Goal: Information Seeking & Learning: Check status

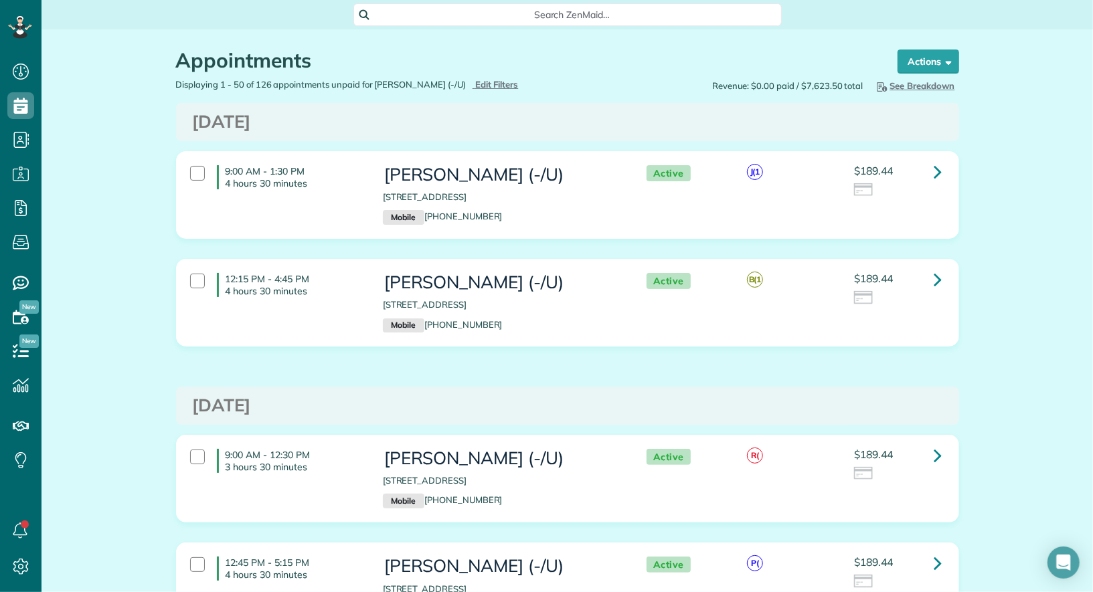
scroll to position [5, 5]
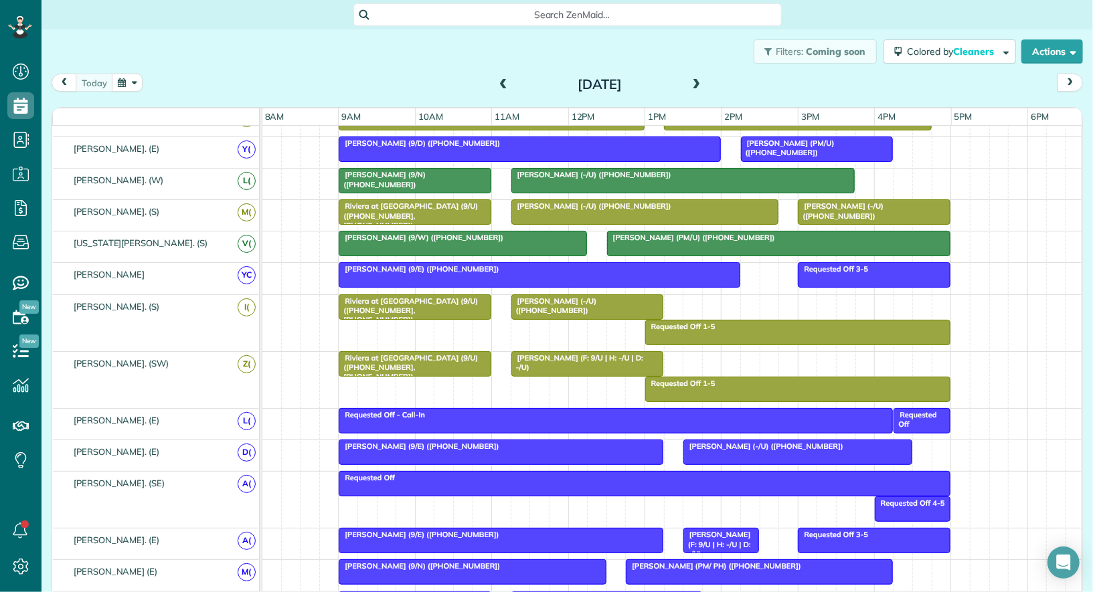
scroll to position [365, 0]
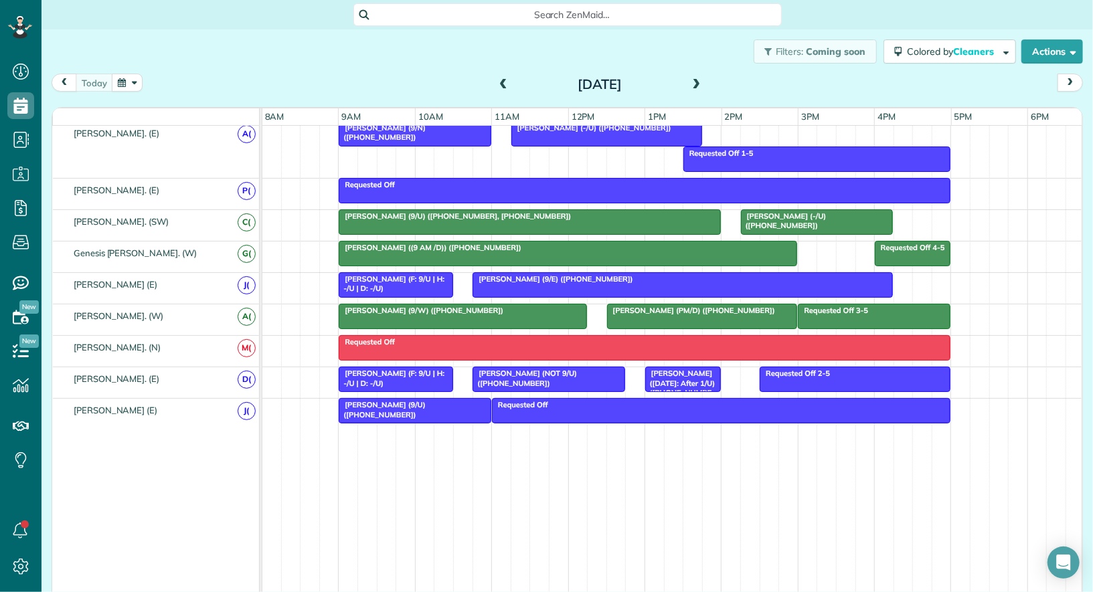
click at [788, 214] on div at bounding box center [817, 222] width 151 height 24
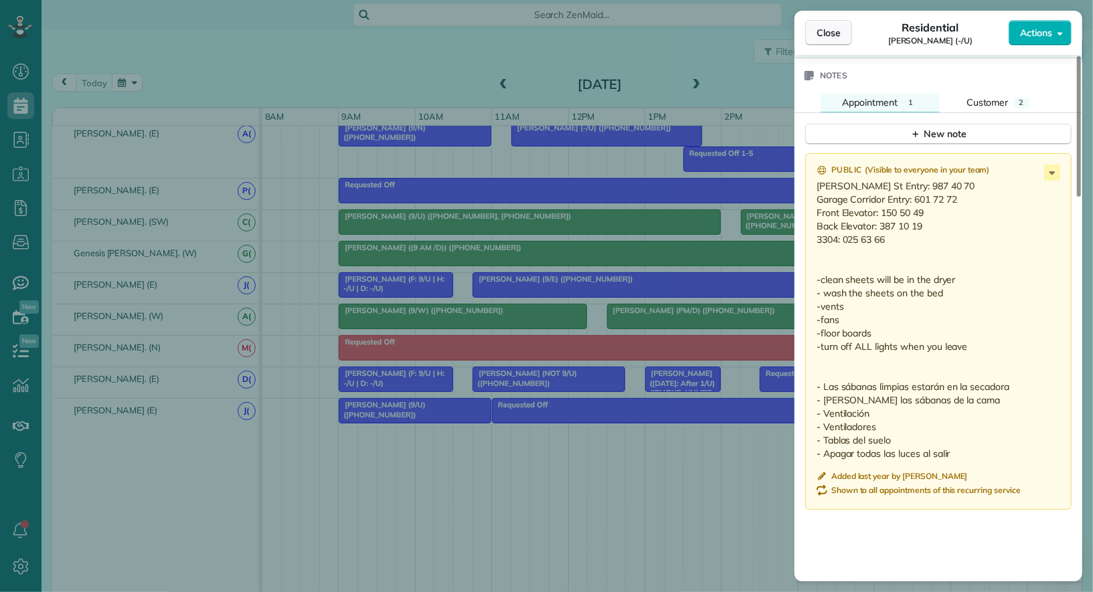
click at [833, 37] on span "Close" at bounding box center [829, 32] width 24 height 13
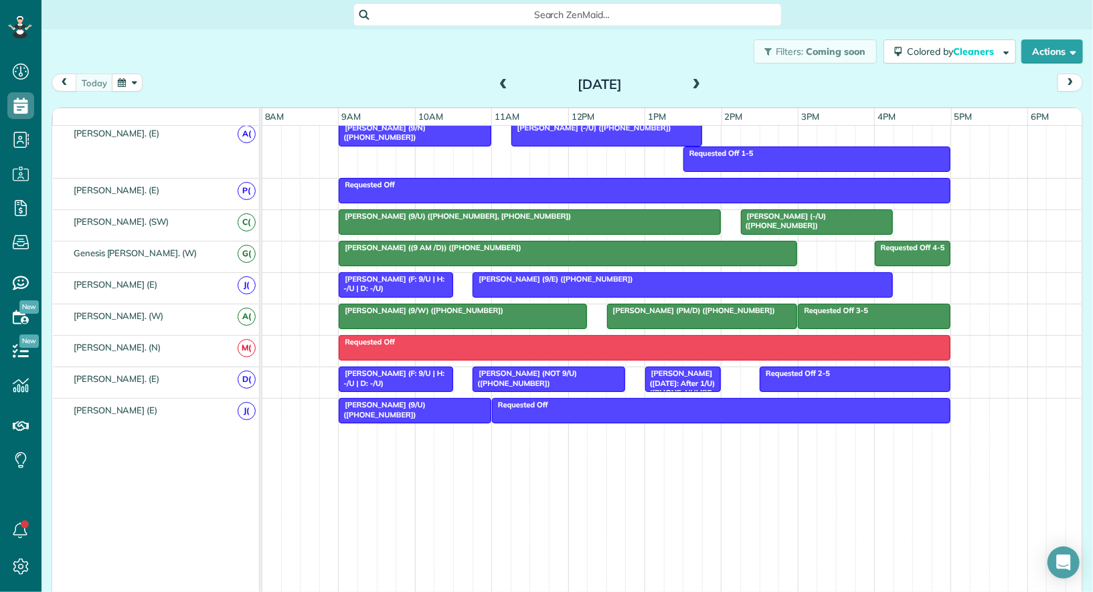
click at [691, 81] on span at bounding box center [696, 85] width 15 height 12
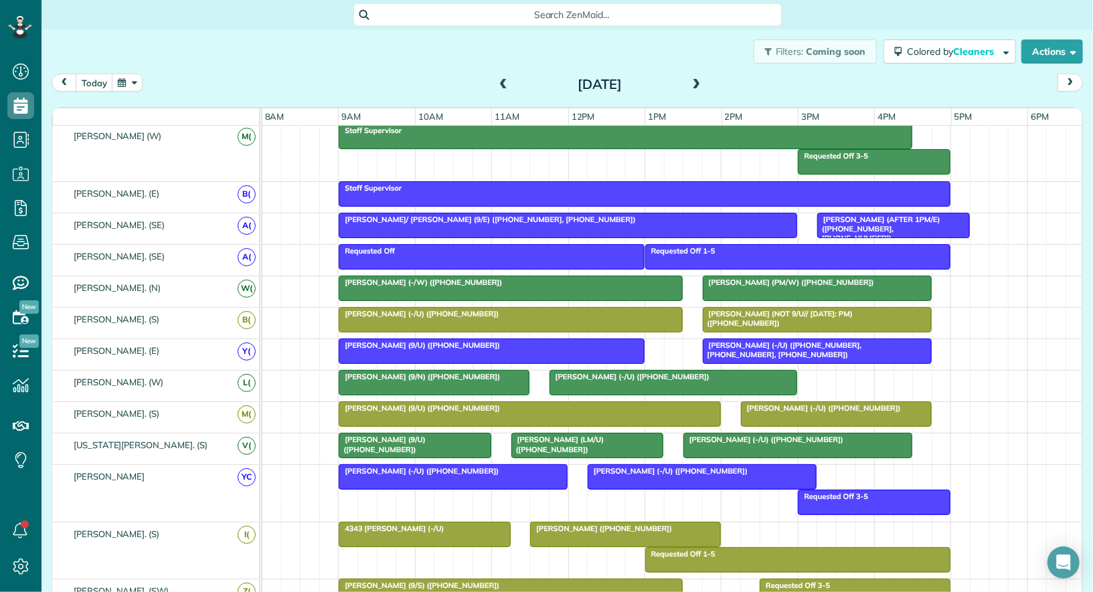
scroll to position [159, 0]
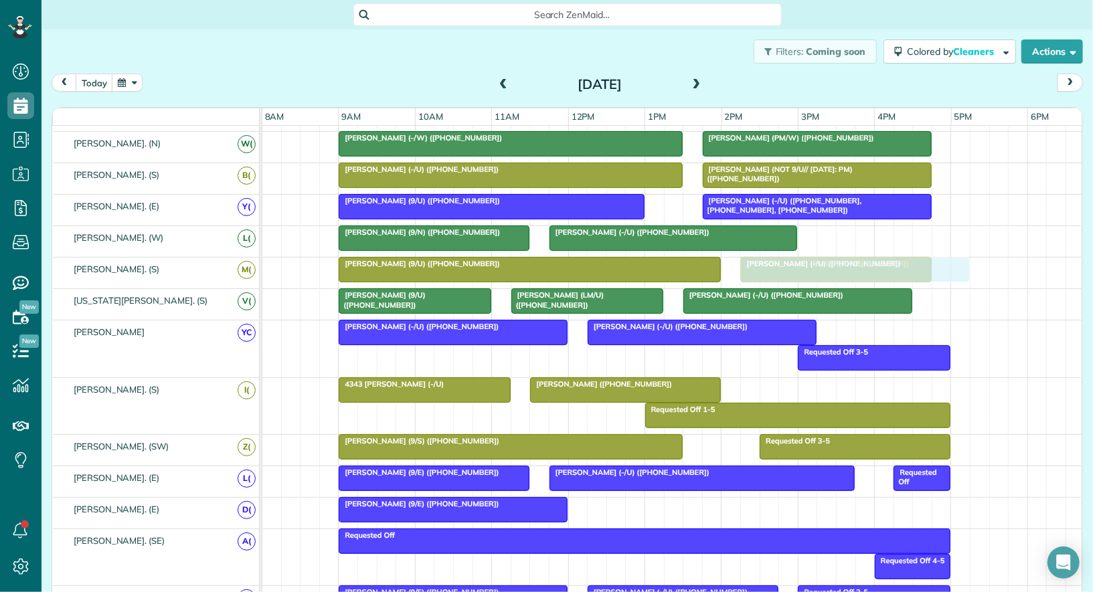
drag, startPoint x: 626, startPoint y: 499, endPoint x: 776, endPoint y: 268, distance: 276.2
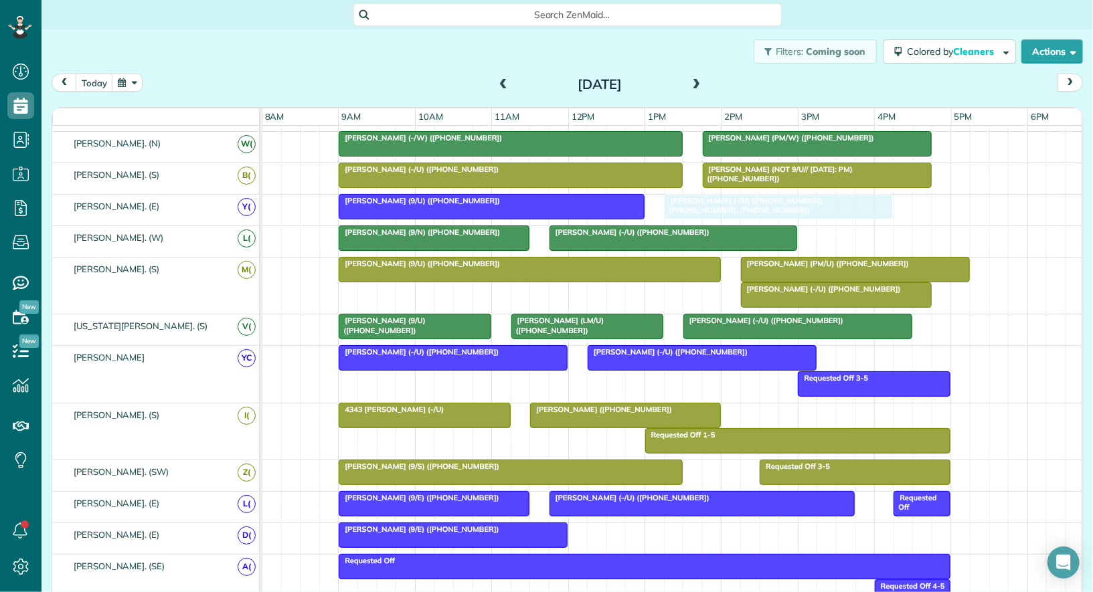
drag, startPoint x: 735, startPoint y: 194, endPoint x: 705, endPoint y: 194, distance: 30.1
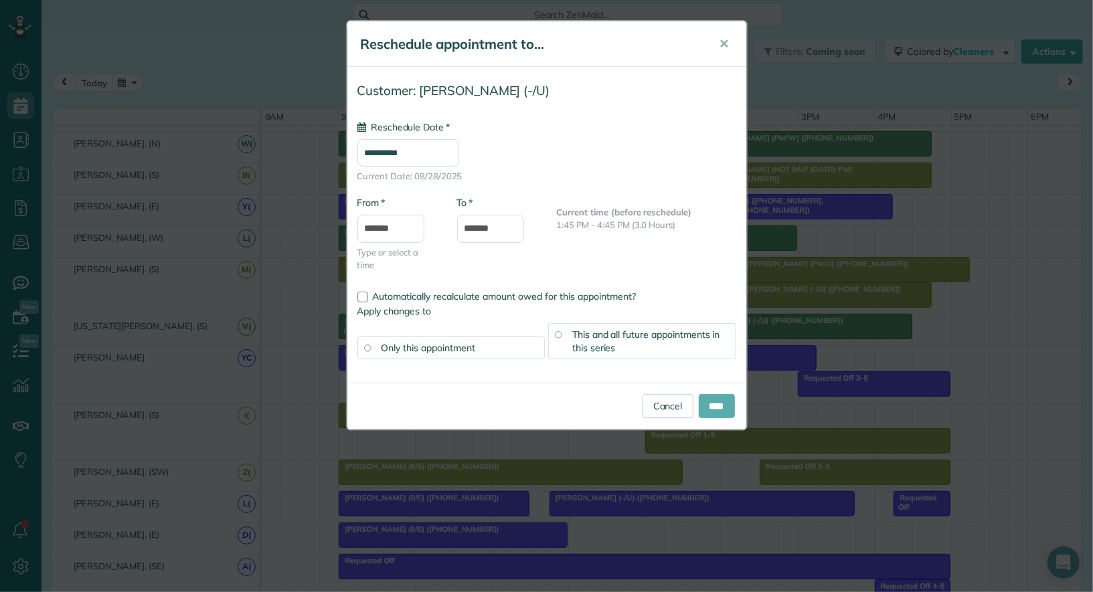
type input "**********"
click at [719, 409] on input "****" at bounding box center [717, 406] width 36 height 24
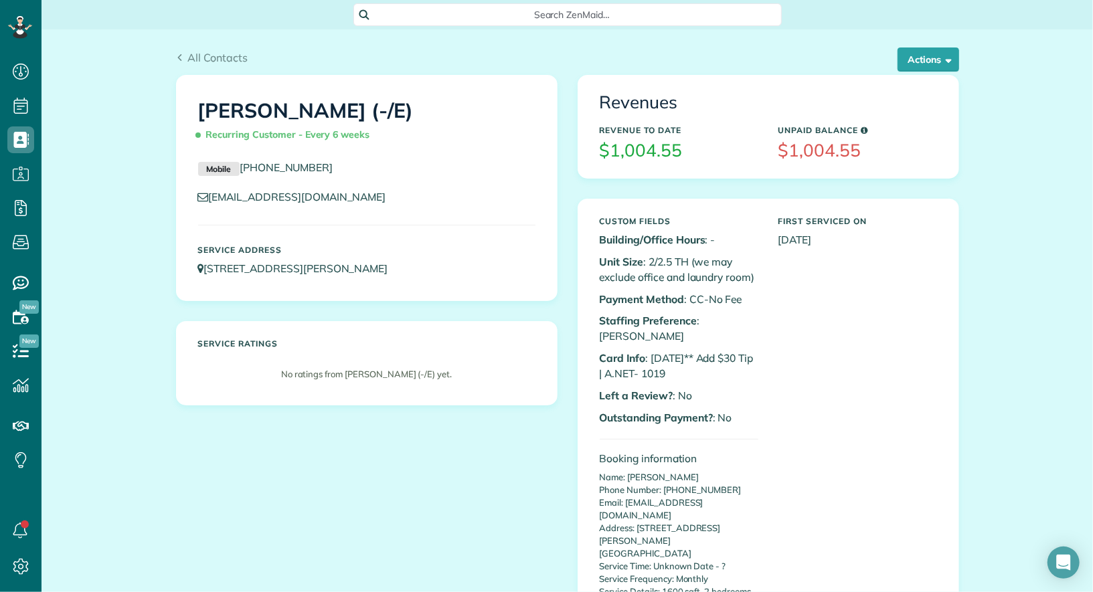
scroll to position [5, 5]
click at [910, 59] on button "Actions" at bounding box center [929, 60] width 62 height 24
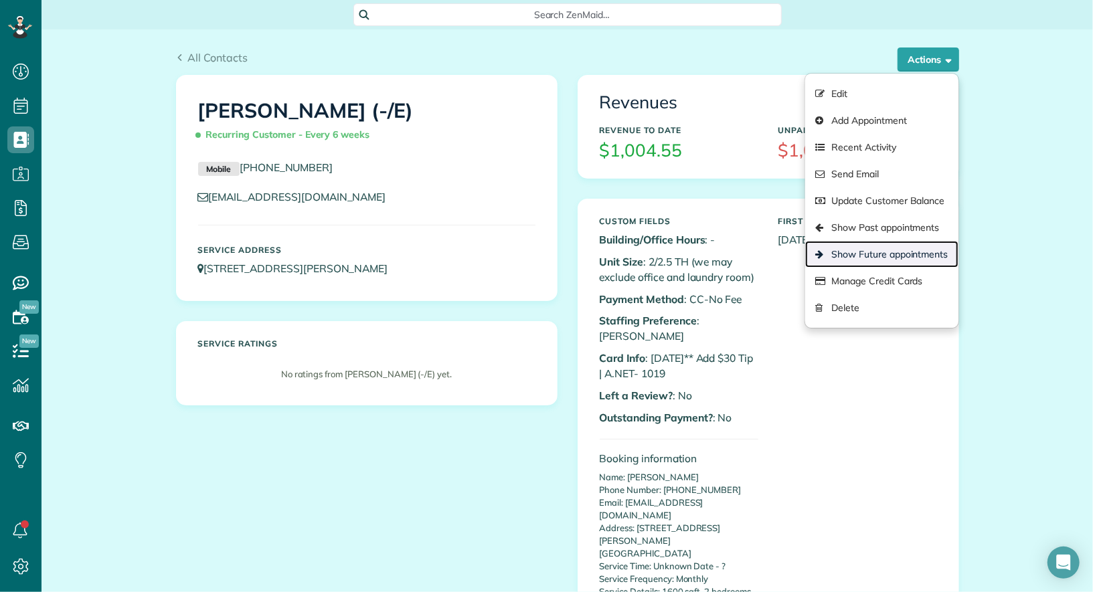
click at [920, 254] on link "Show Future appointments" at bounding box center [881, 254] width 153 height 27
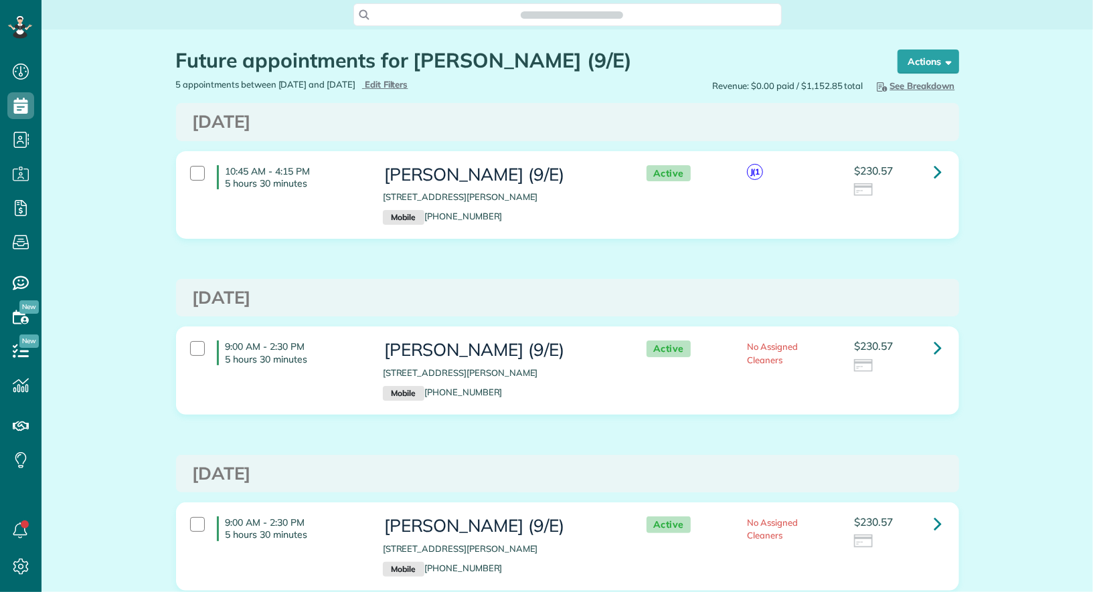
scroll to position [5, 5]
click at [935, 176] on icon at bounding box center [938, 171] width 8 height 23
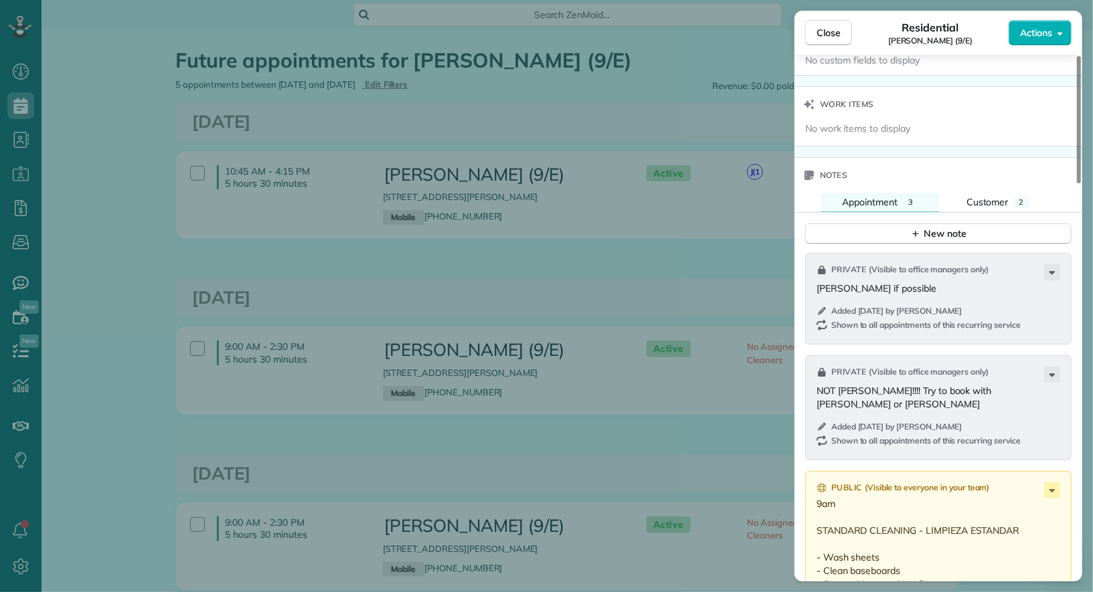
scroll to position [1048, 0]
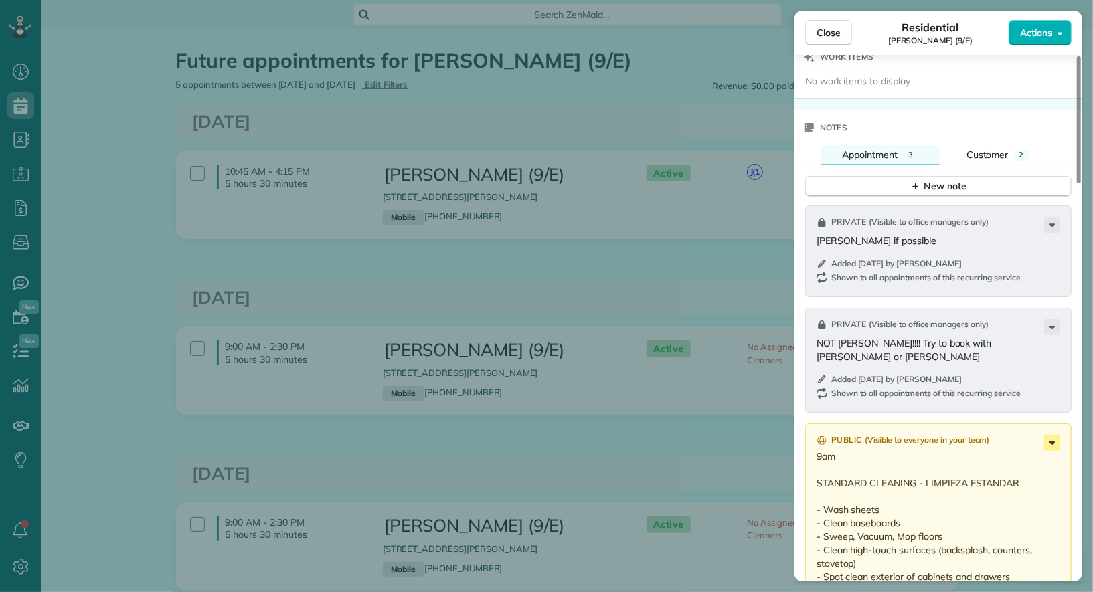
click at [1055, 435] on icon at bounding box center [1052, 443] width 16 height 16
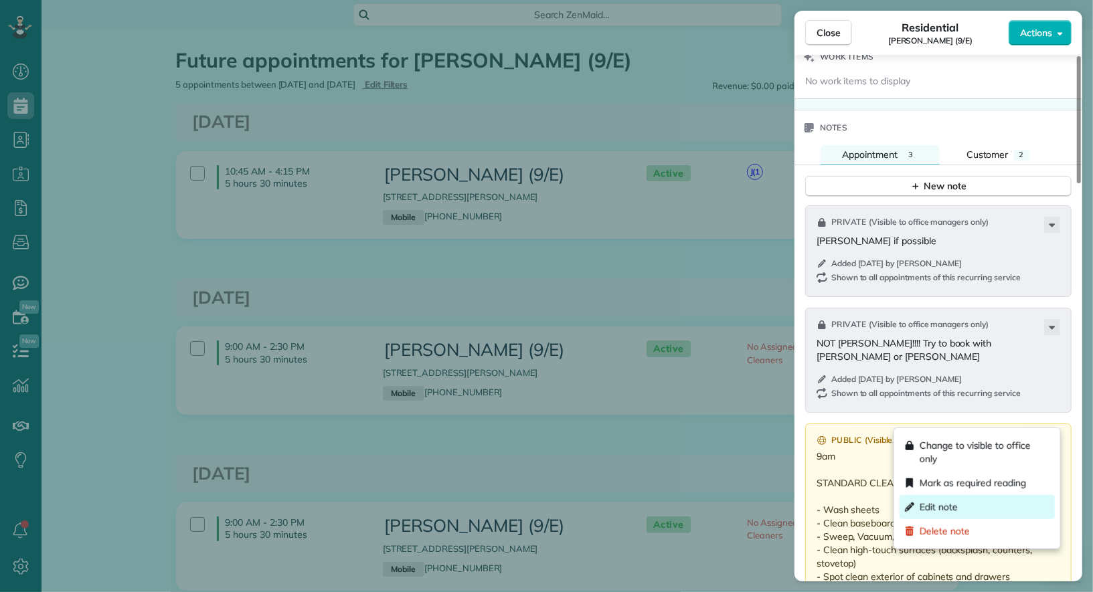
click at [1027, 497] on div "Edit note" at bounding box center [977, 507] width 155 height 24
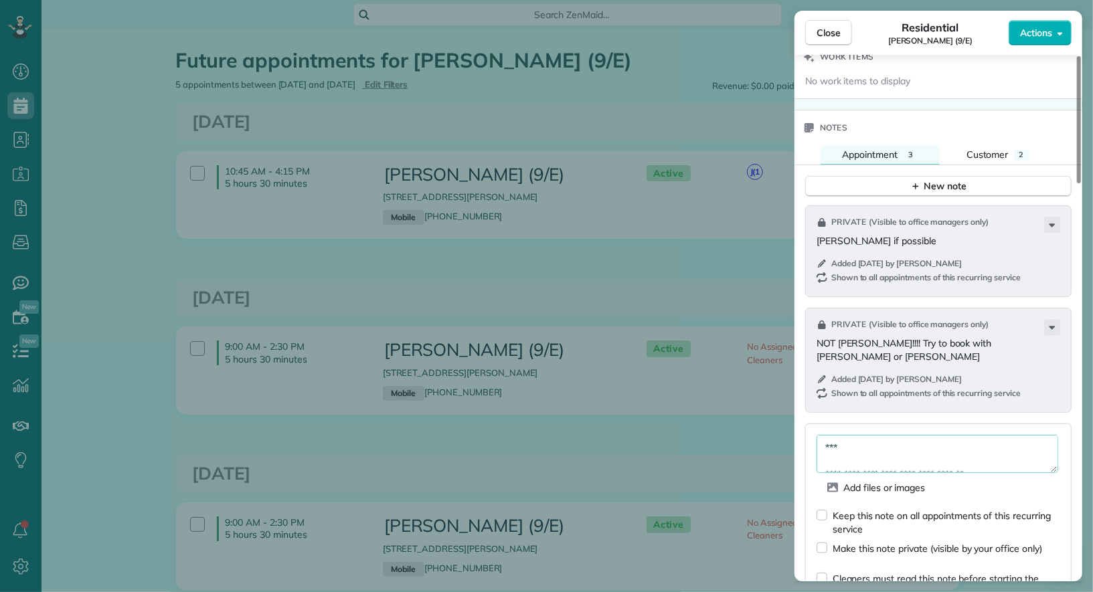
drag, startPoint x: 863, startPoint y: 421, endPoint x: 802, endPoint y: 421, distance: 61.6
click at [805, 421] on div "**********" at bounding box center [938, 443] width 266 height 476
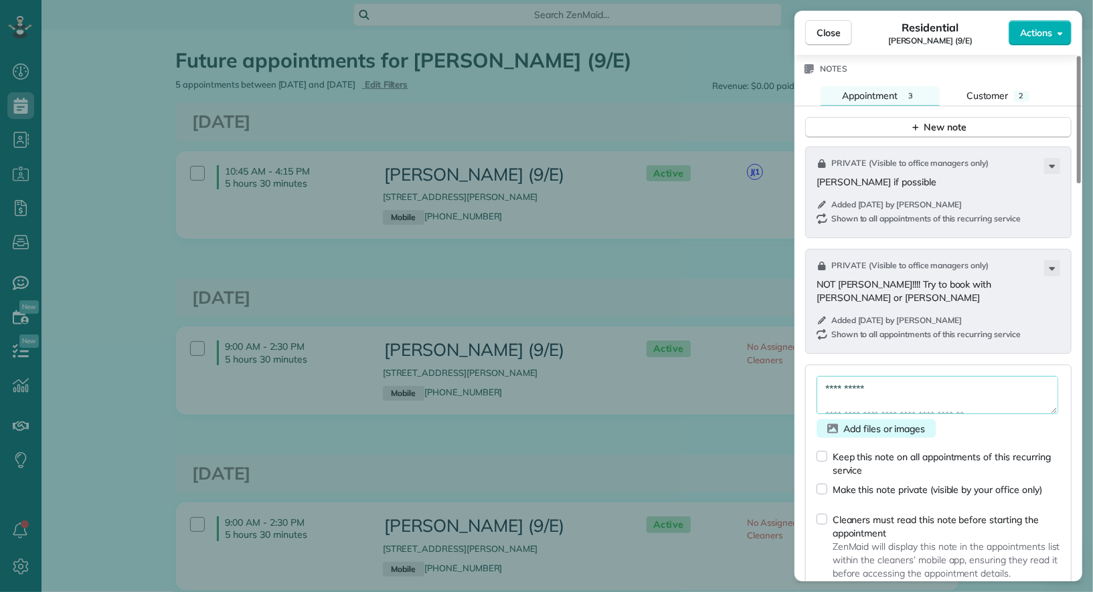
scroll to position [1237, 0]
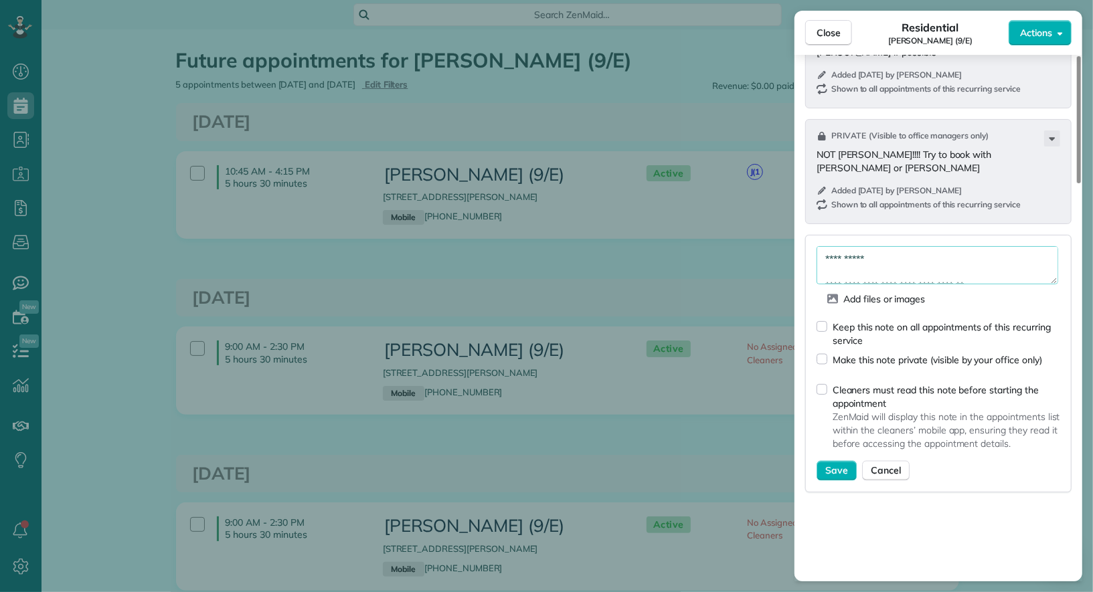
type textarea "**********"
click at [854, 321] on div "Keep this note on all appointments of this recurring service" at bounding box center [947, 334] width 228 height 27
click at [842, 461] on button "Save" at bounding box center [837, 471] width 40 height 20
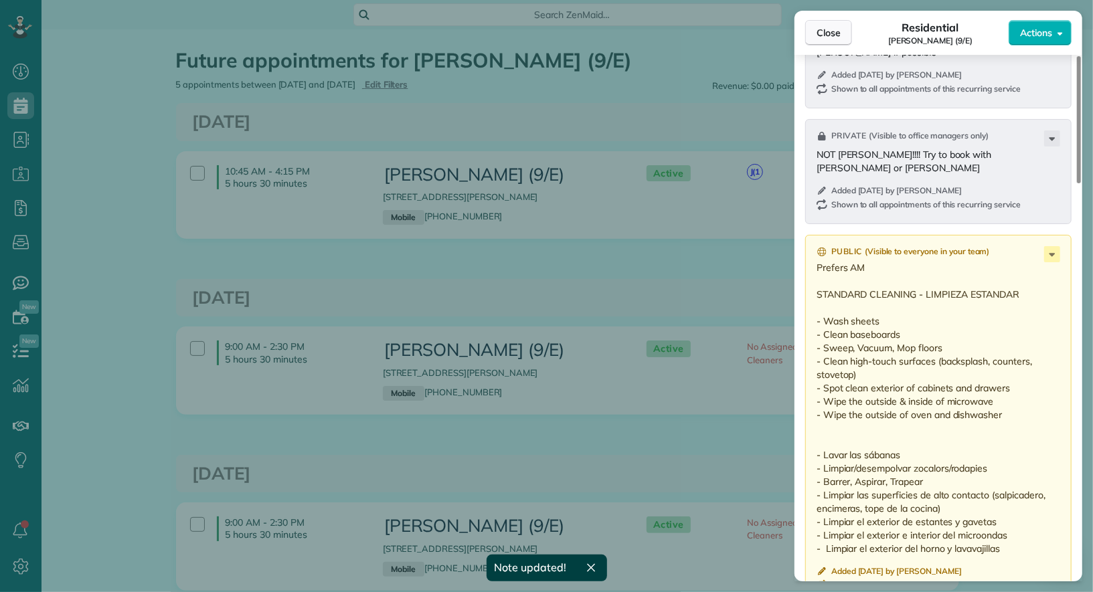
click at [829, 35] on span "Close" at bounding box center [829, 32] width 24 height 13
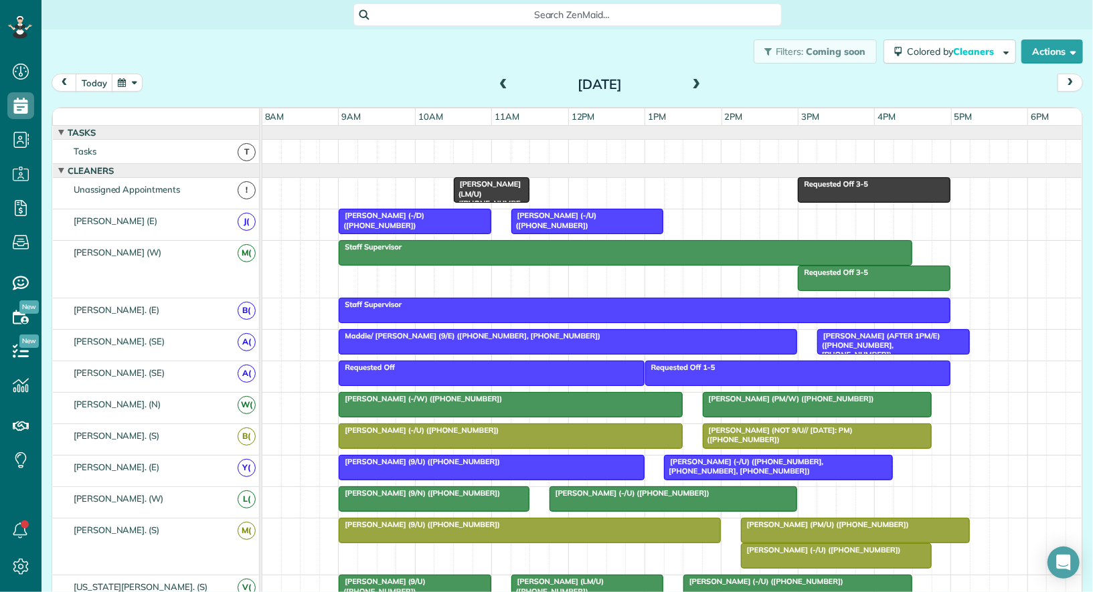
scroll to position [261, 0]
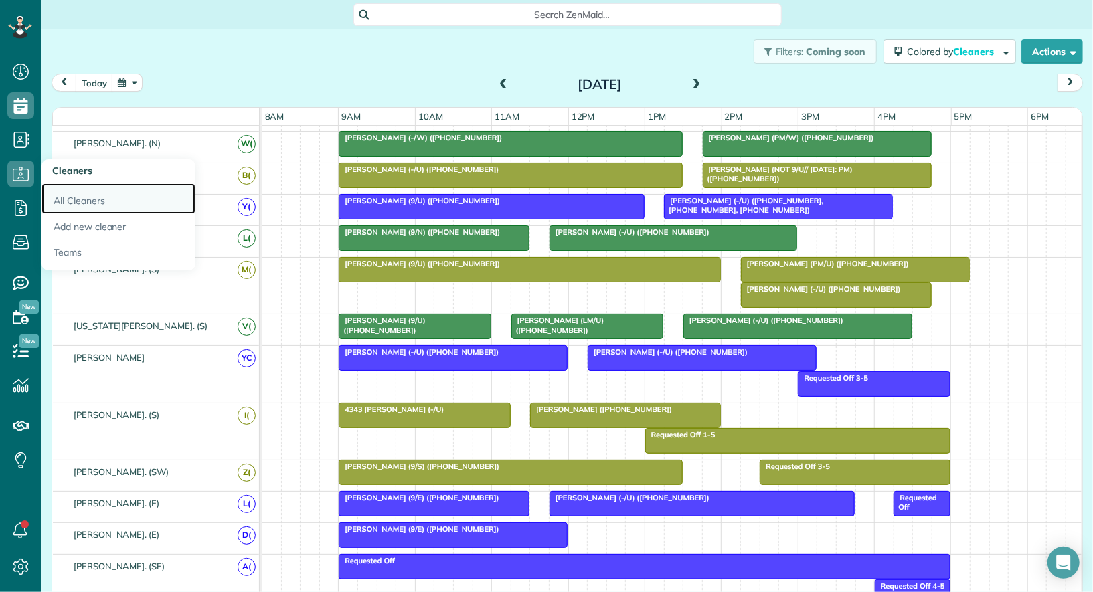
click at [57, 190] on link "All Cleaners" at bounding box center [118, 198] width 154 height 31
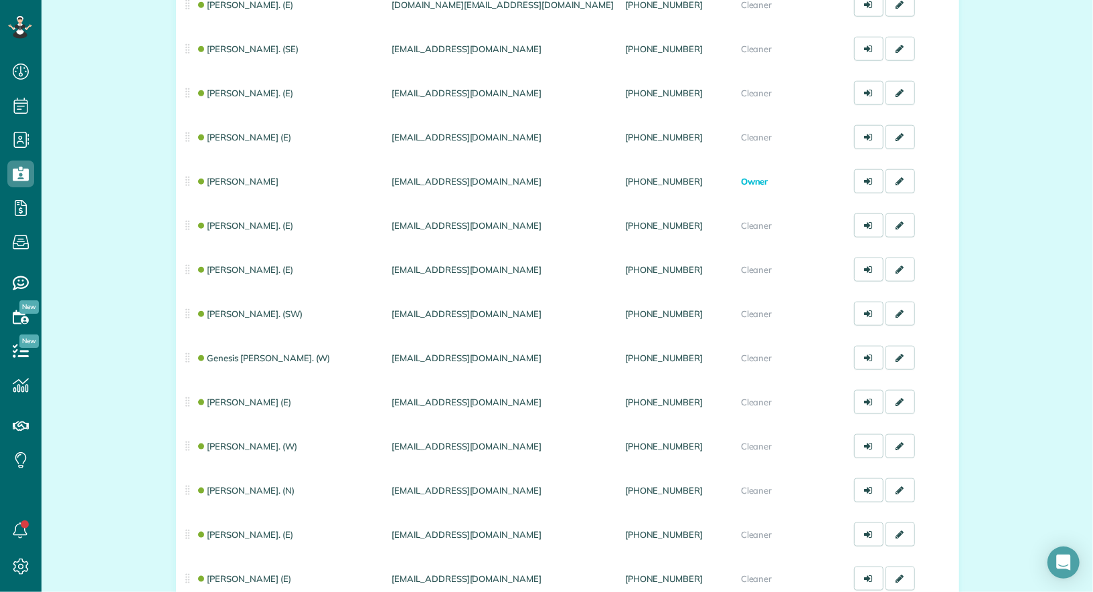
scroll to position [980, 0]
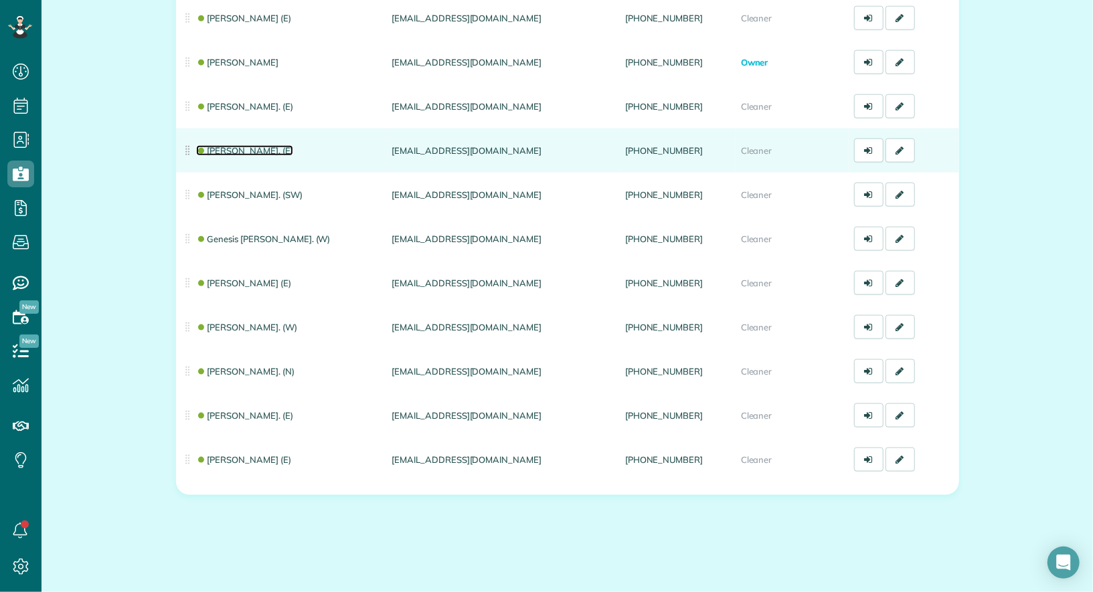
click at [246, 151] on link "[PERSON_NAME]. (E)" at bounding box center [244, 150] width 97 height 11
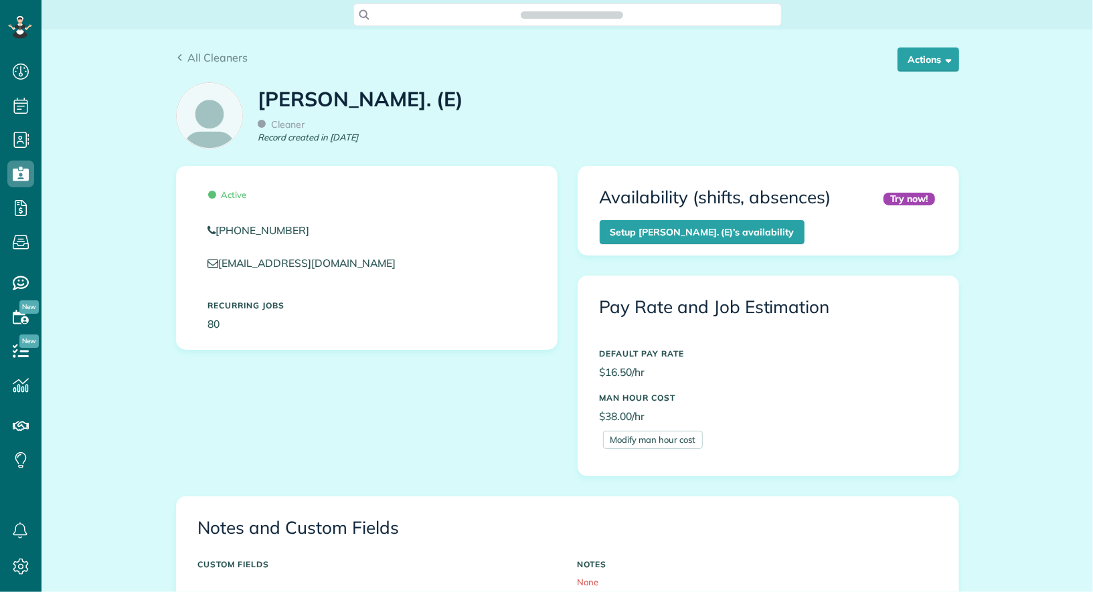
scroll to position [5, 5]
click at [930, 56] on button "Actions" at bounding box center [929, 60] width 62 height 24
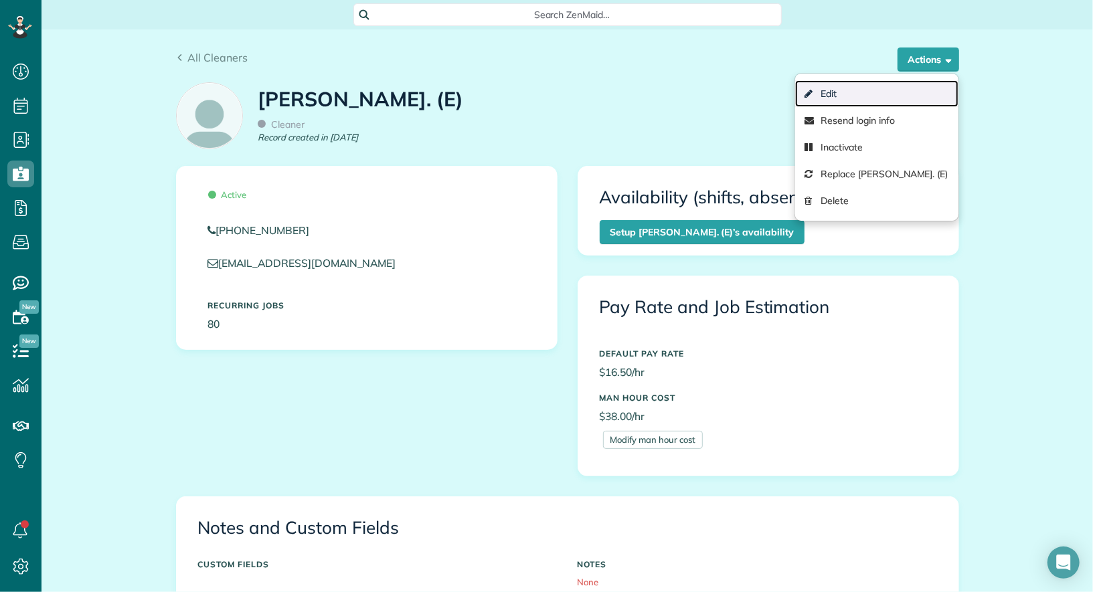
click at [897, 89] on link "Edit" at bounding box center [876, 93] width 163 height 27
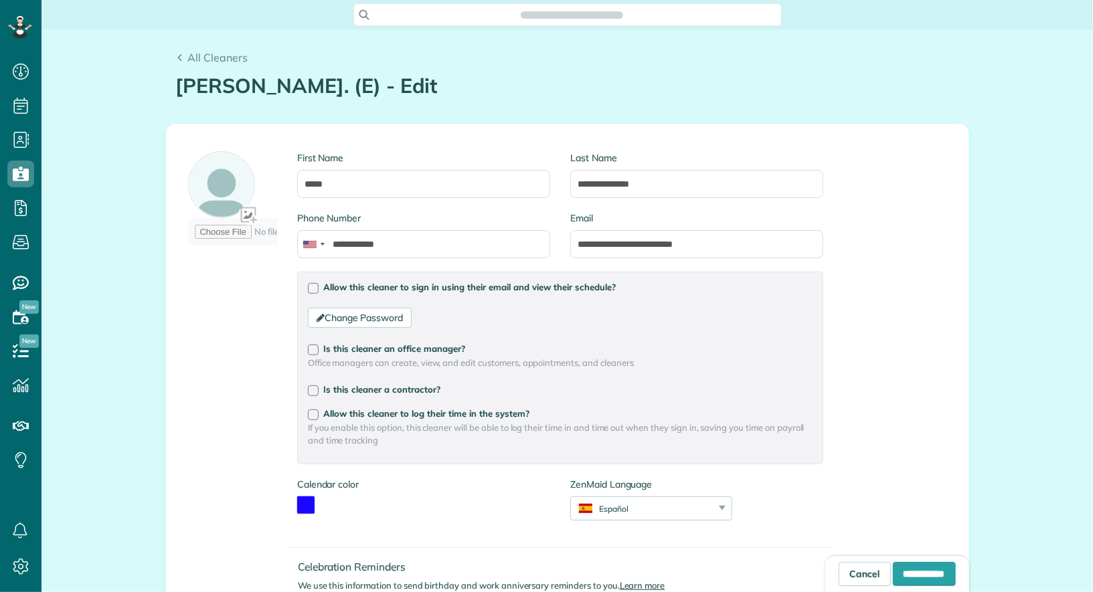
type input "**********"
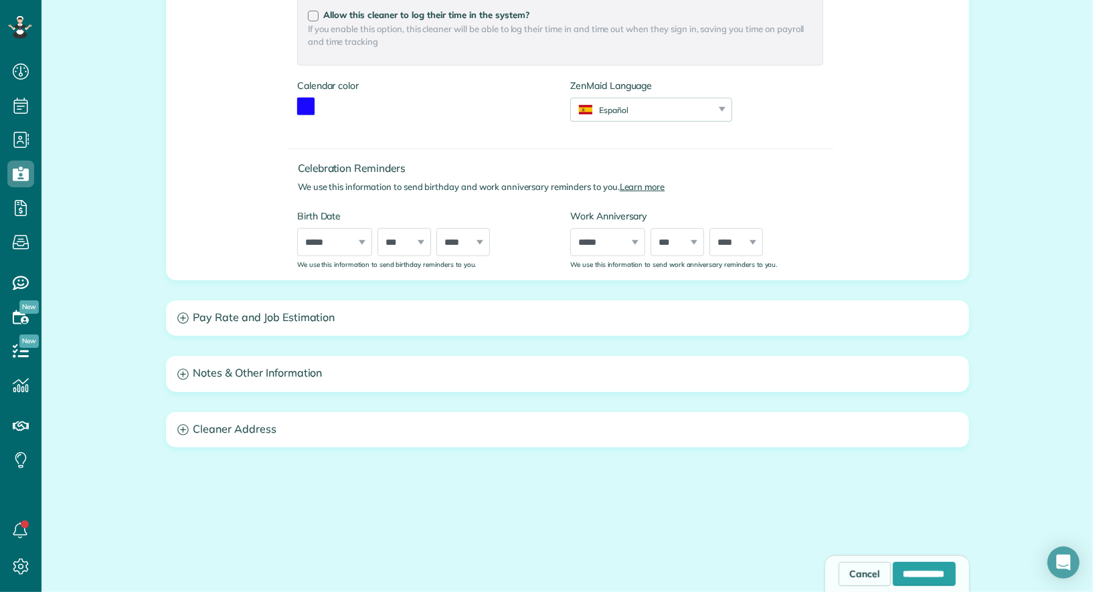
scroll to position [430, 0]
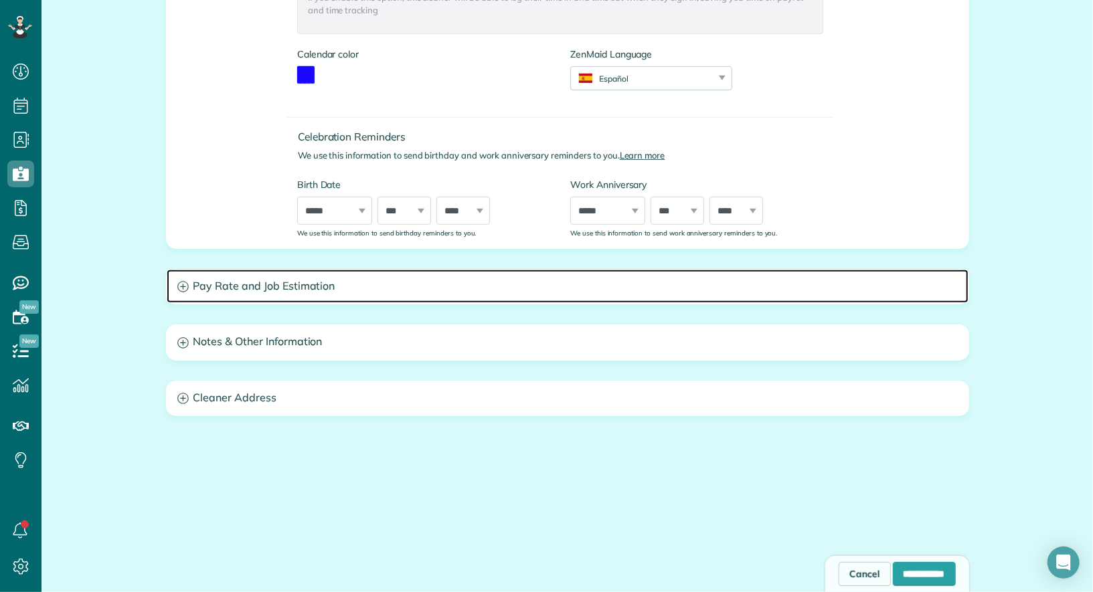
click at [308, 294] on h3 "Pay Rate and Job Estimation" at bounding box center [568, 287] width 802 height 34
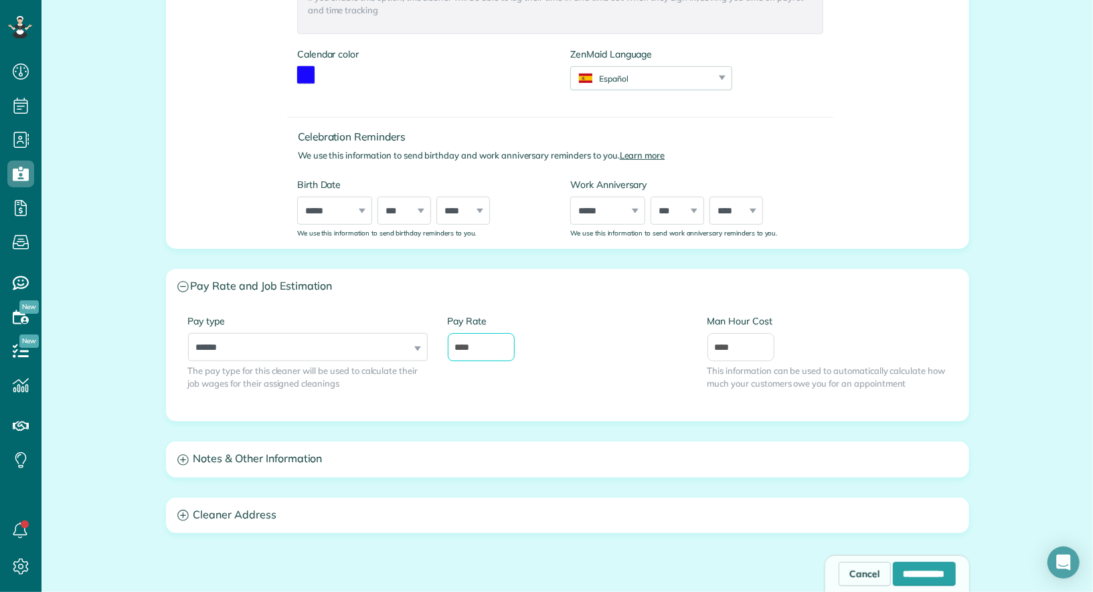
drag, startPoint x: 482, startPoint y: 339, endPoint x: 460, endPoint y: 348, distance: 23.7
click at [460, 348] on input "****" at bounding box center [481, 347] width 67 height 28
type input "**"
click at [893, 568] on input "**********" at bounding box center [924, 574] width 63 height 24
type input "**********"
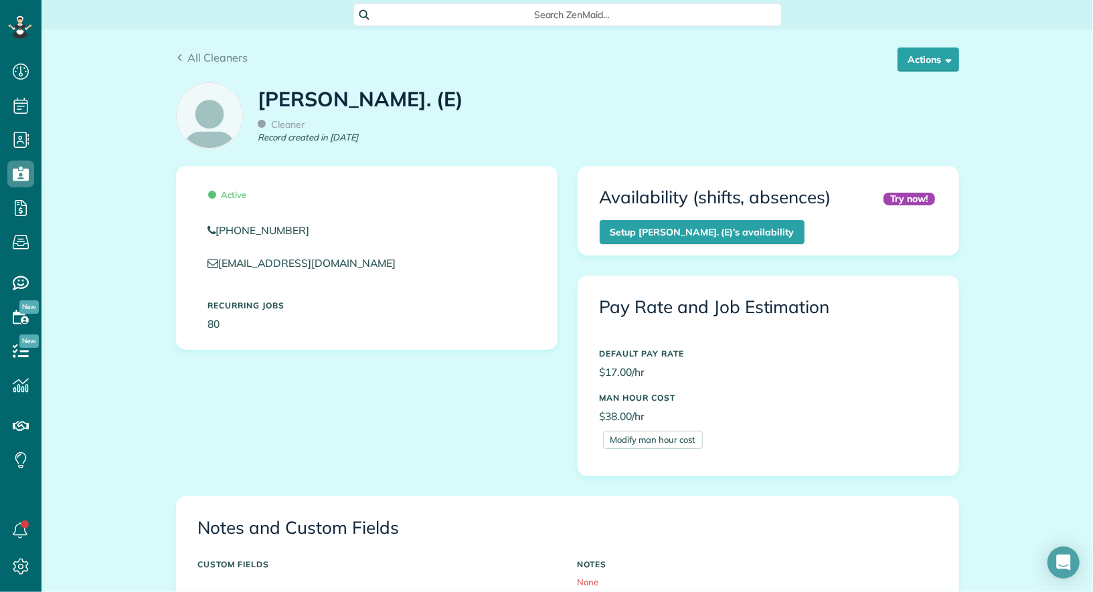
scroll to position [5, 5]
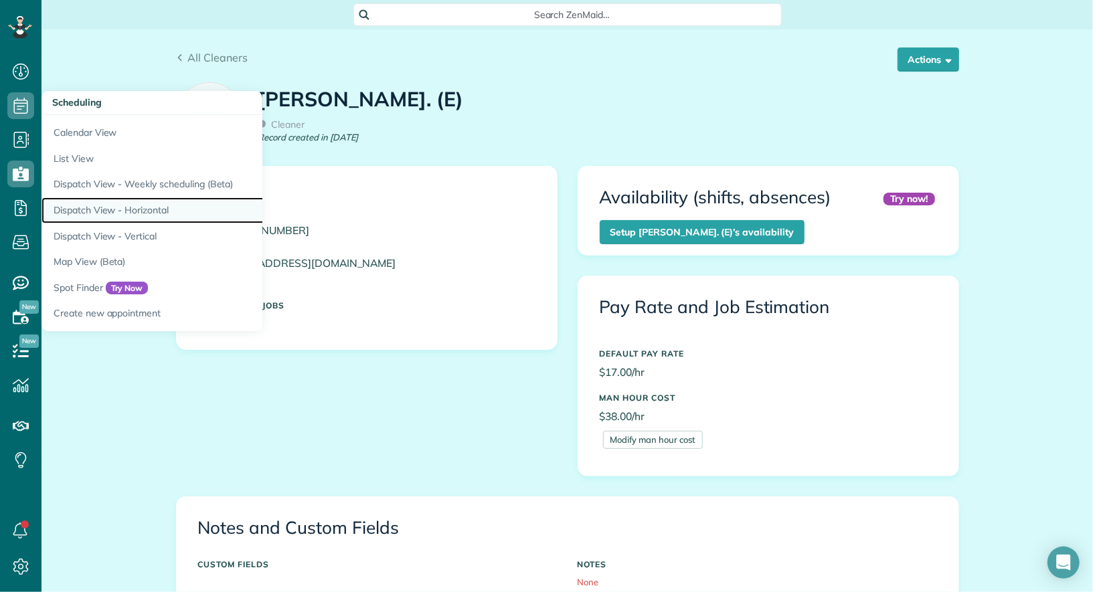
click at [144, 212] on link "Dispatch View - Horizontal" at bounding box center [208, 210] width 335 height 26
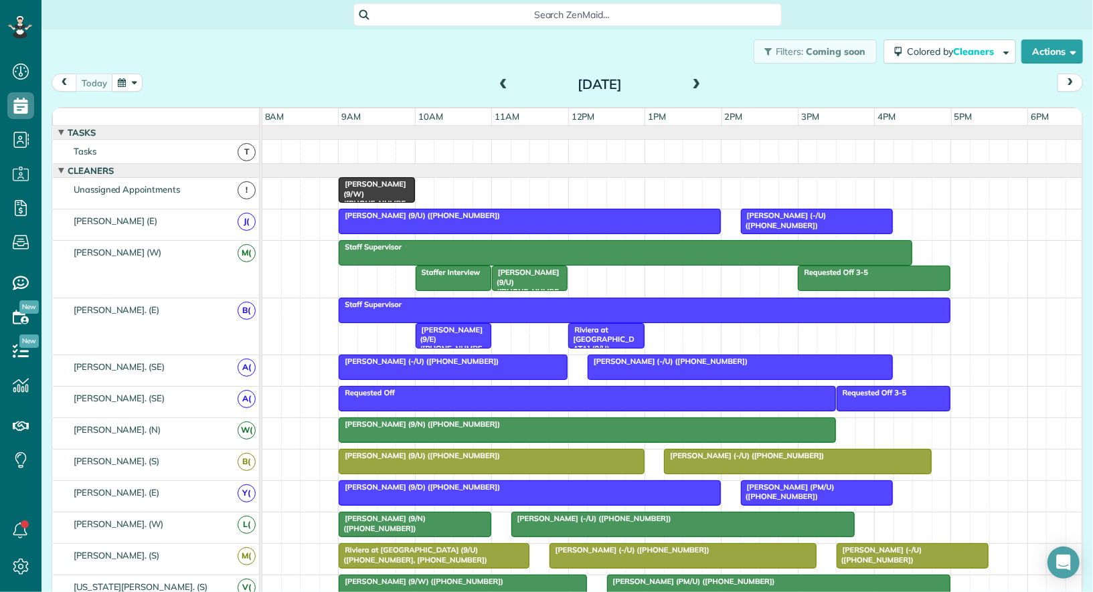
scroll to position [3, 0]
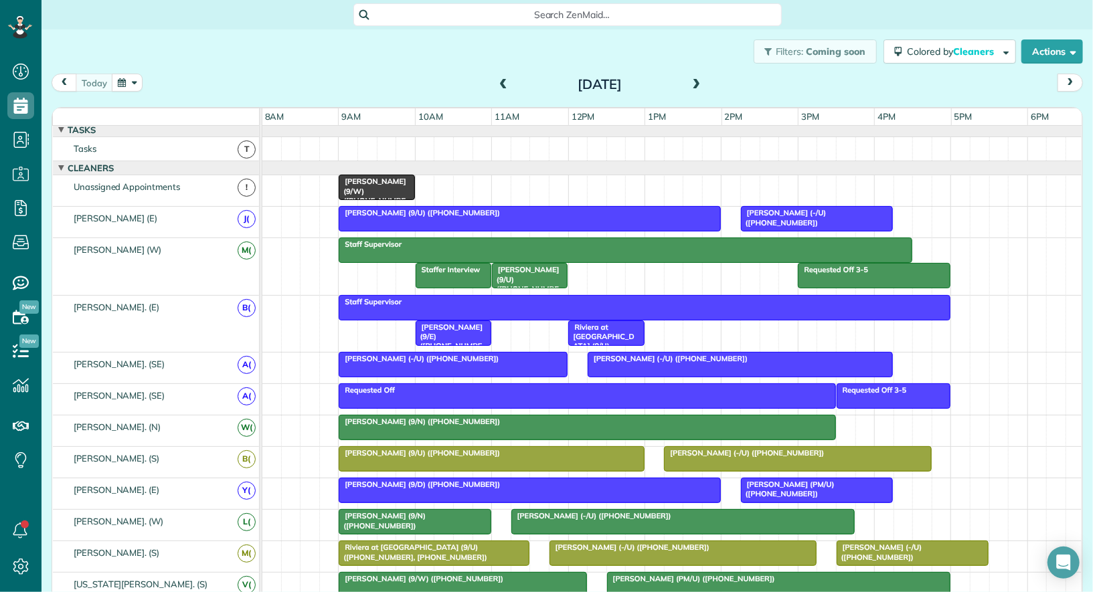
click at [775, 209] on span "Kevin Hames (-/U) (+12144712222)" at bounding box center [783, 217] width 86 height 19
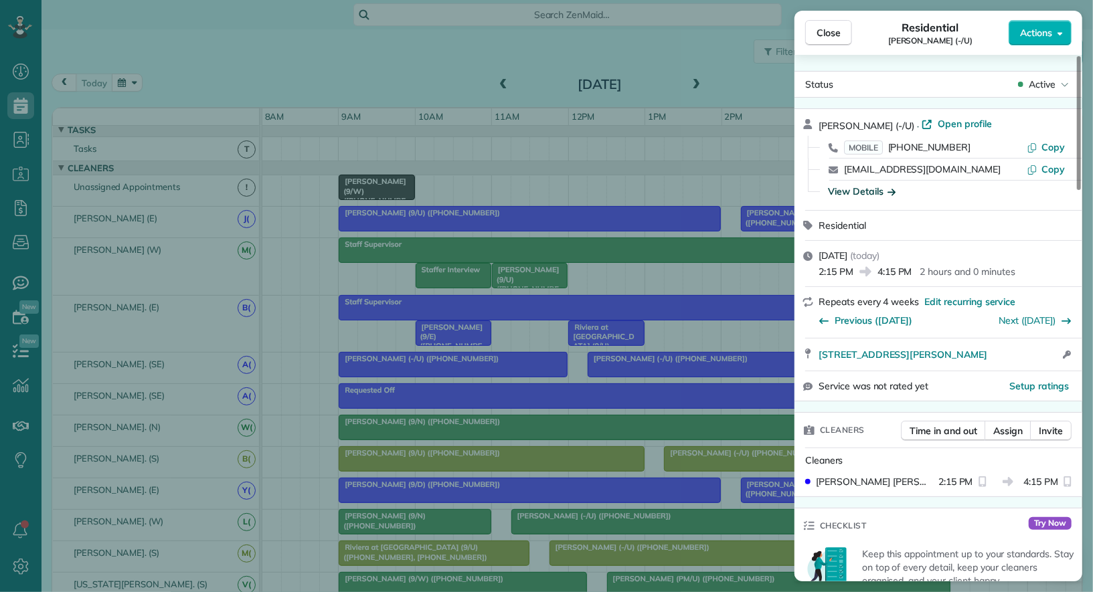
click at [884, 189] on div "View Details" at bounding box center [862, 191] width 68 height 13
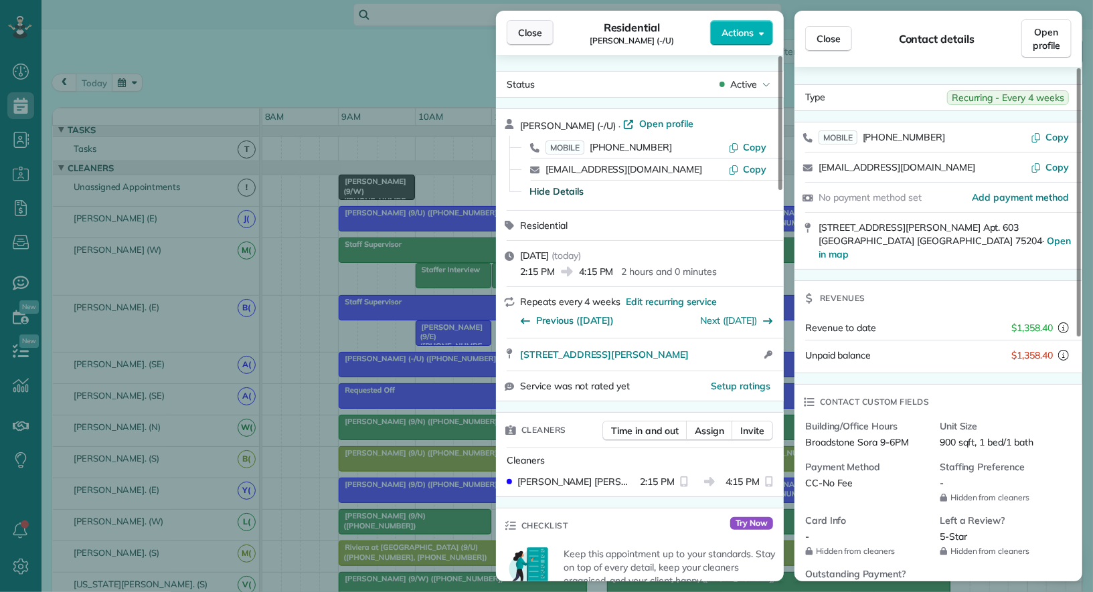
click at [529, 41] on button "Close" at bounding box center [530, 32] width 47 height 25
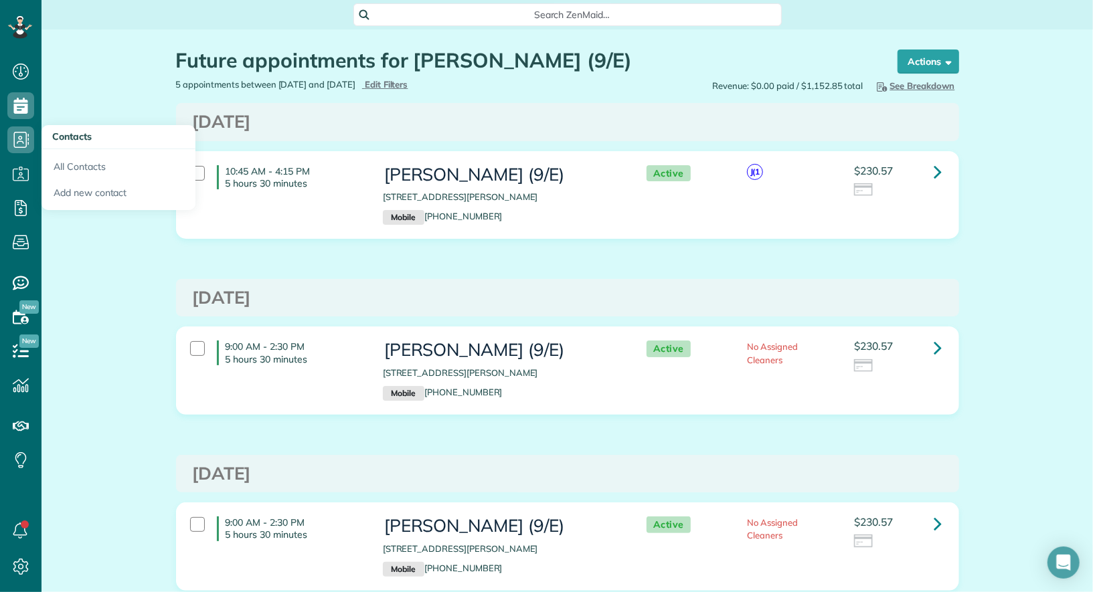
scroll to position [5, 5]
click at [75, 167] on link "All Contacts" at bounding box center [118, 164] width 154 height 31
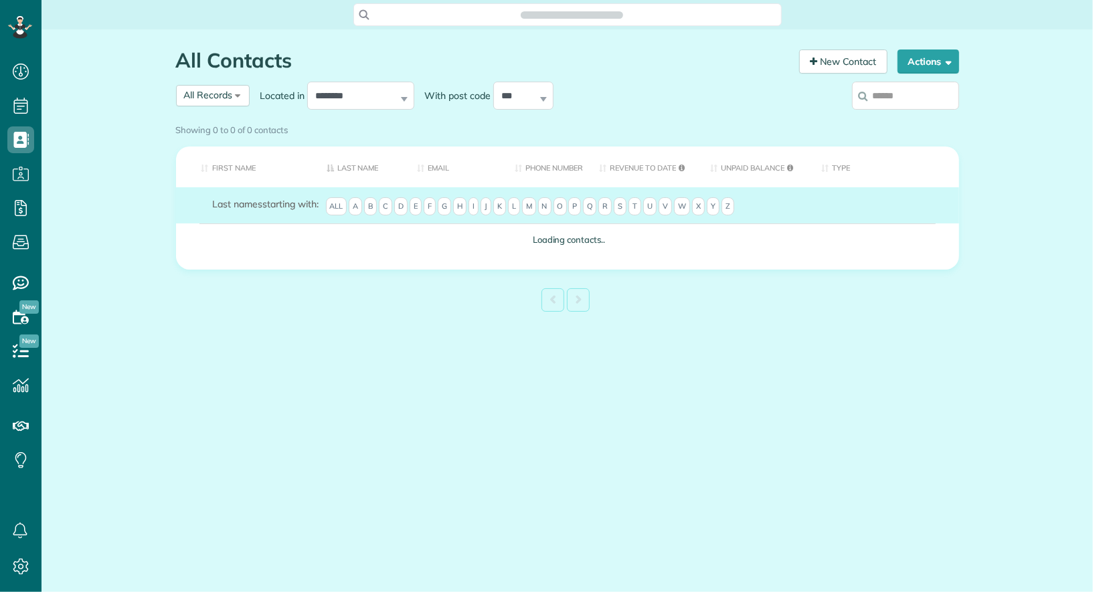
scroll to position [5, 5]
click at [909, 104] on input "search" at bounding box center [905, 96] width 107 height 28
type input "**********"
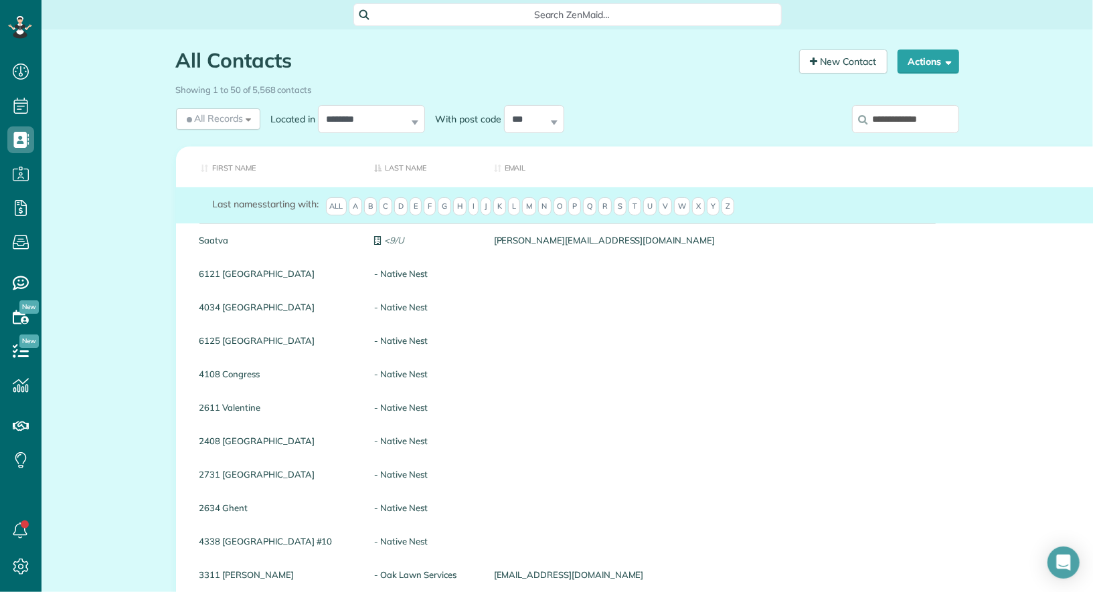
click at [918, 121] on input "**********" at bounding box center [905, 119] width 107 height 28
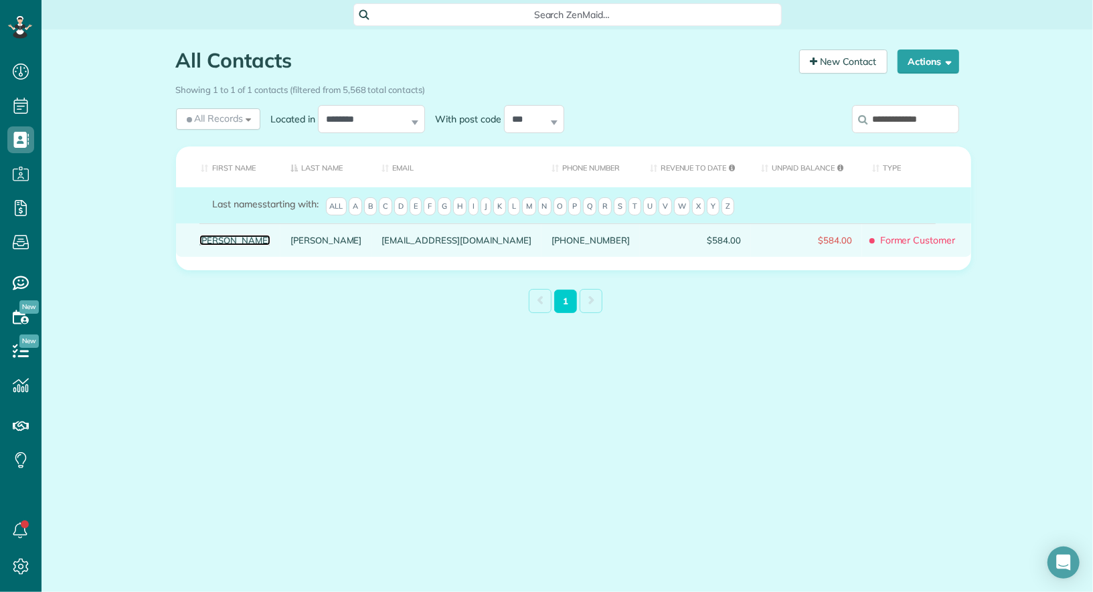
click at [212, 245] on link "Marie" at bounding box center [235, 240] width 72 height 9
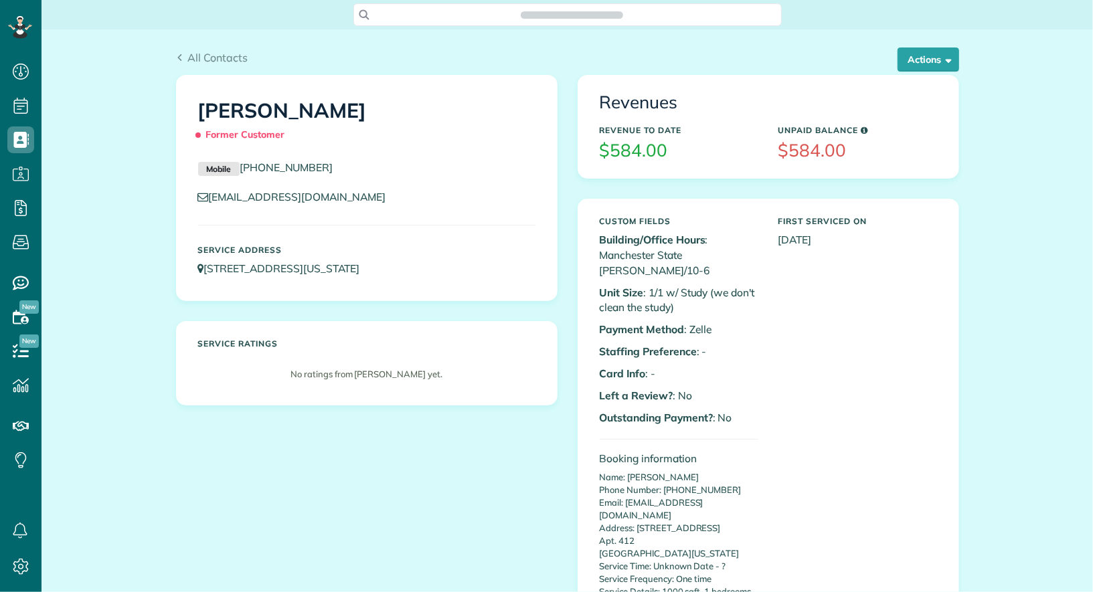
scroll to position [5, 5]
click at [207, 60] on span "All Contacts" at bounding box center [217, 57] width 60 height 13
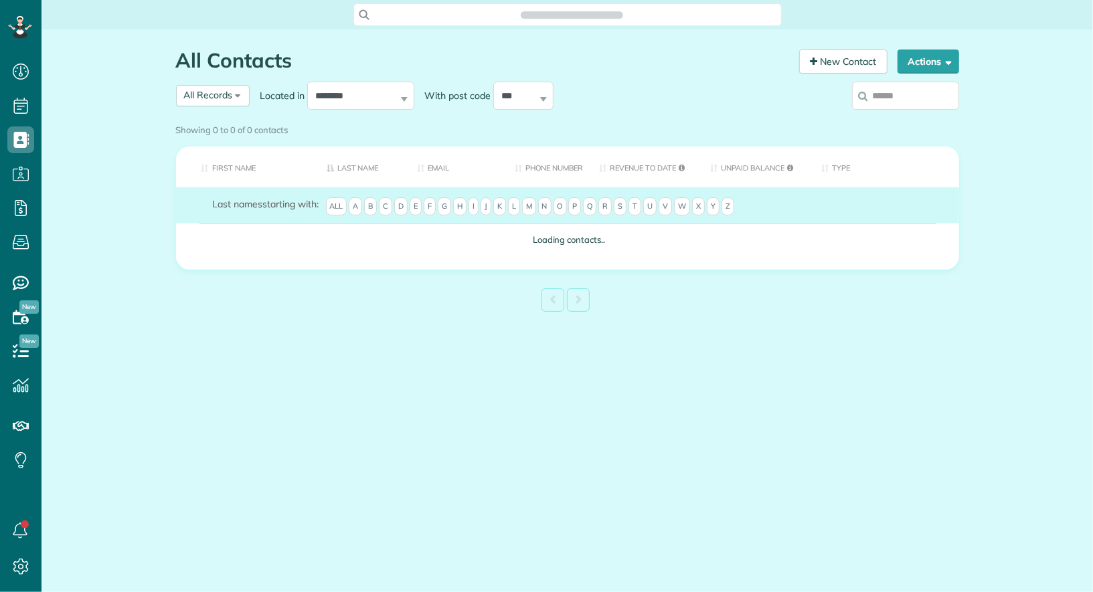
scroll to position [5, 5]
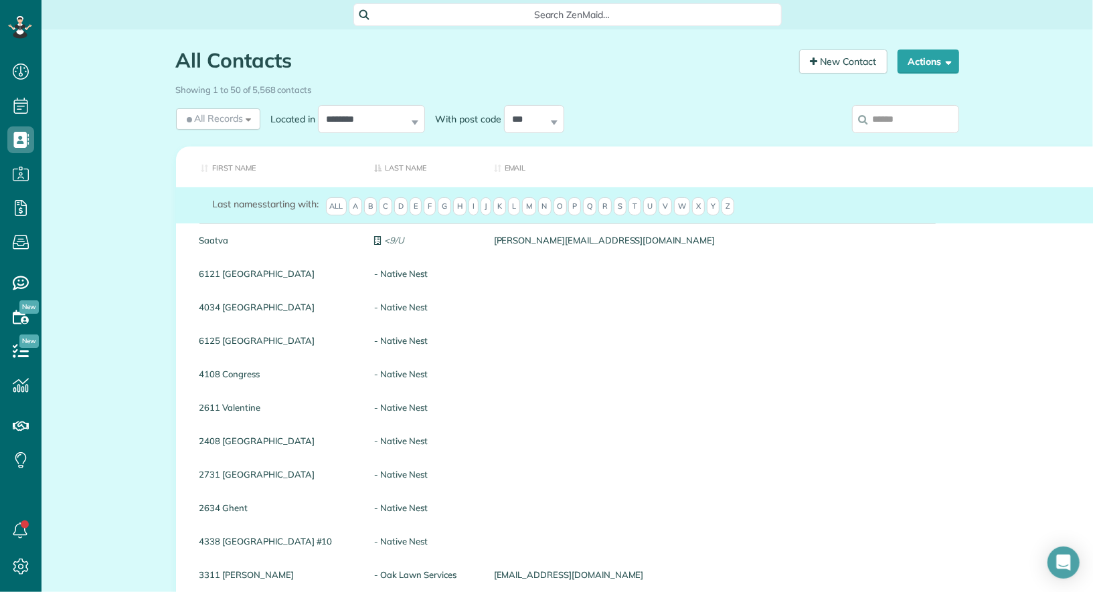
click at [900, 124] on input "search" at bounding box center [905, 119] width 107 height 28
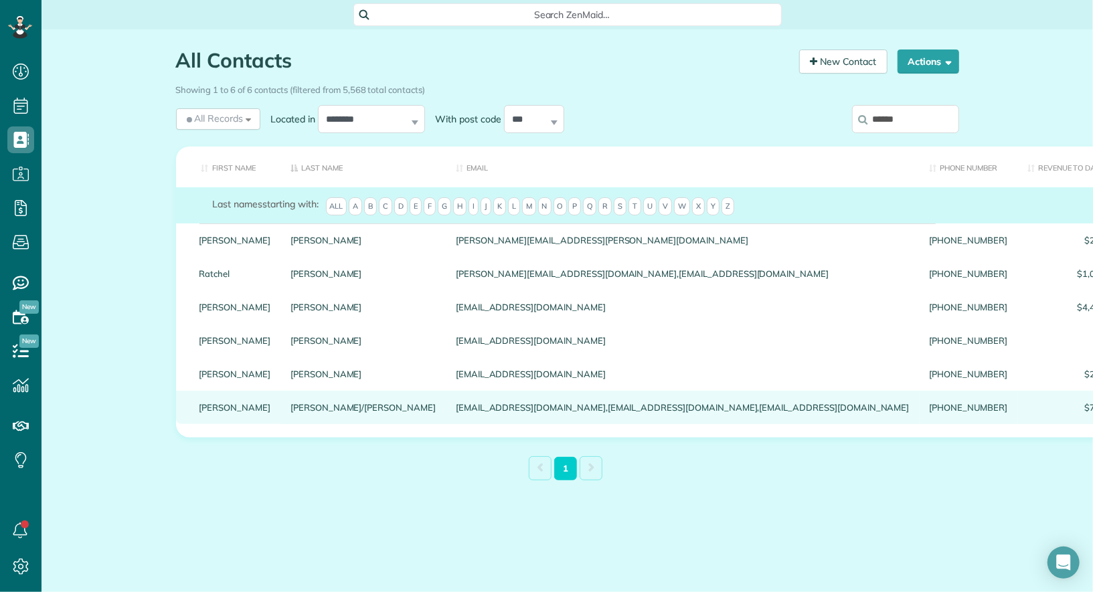
type input "*****"
click at [220, 412] on link "[PERSON_NAME]" at bounding box center [235, 407] width 72 height 9
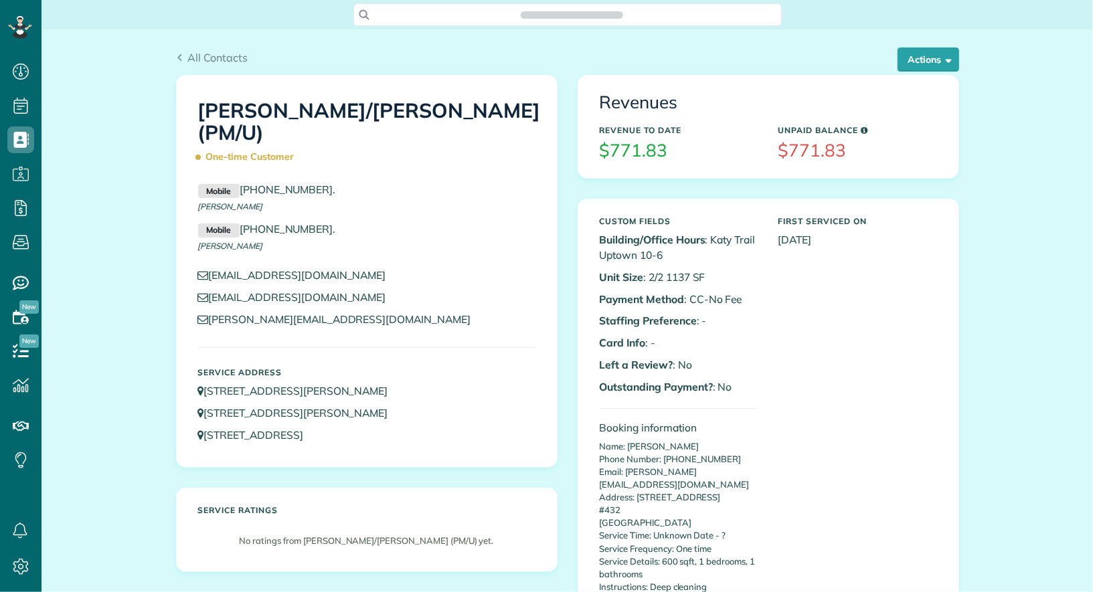
scroll to position [5, 5]
click at [954, 64] on button "Actions" at bounding box center [929, 60] width 62 height 24
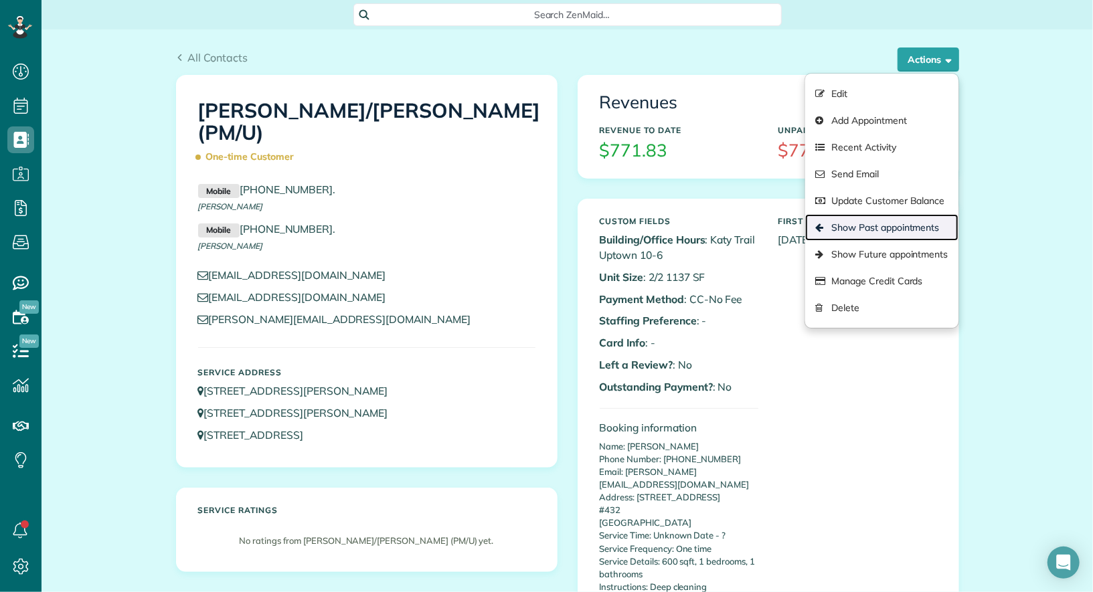
click at [881, 232] on link "Show Past appointments" at bounding box center [881, 227] width 153 height 27
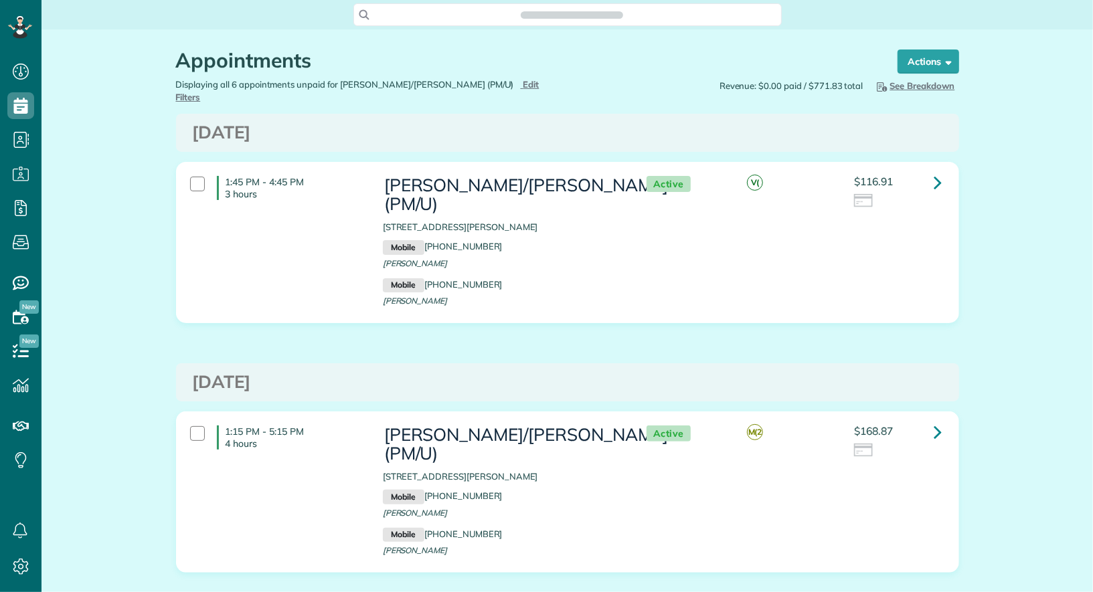
scroll to position [5, 5]
click at [936, 420] on icon at bounding box center [938, 431] width 8 height 23
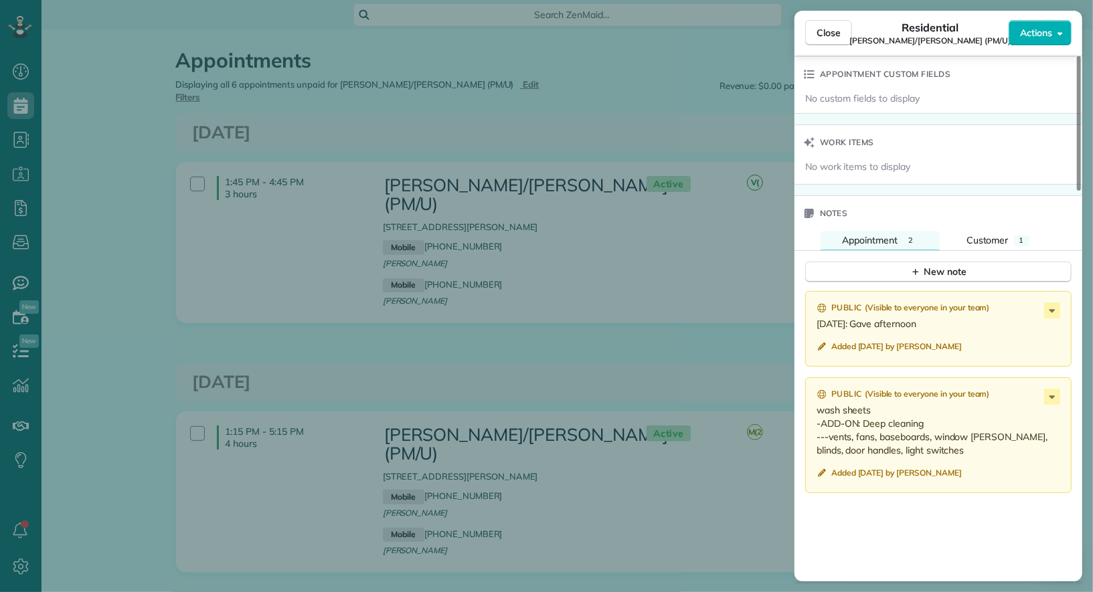
scroll to position [1264, 0]
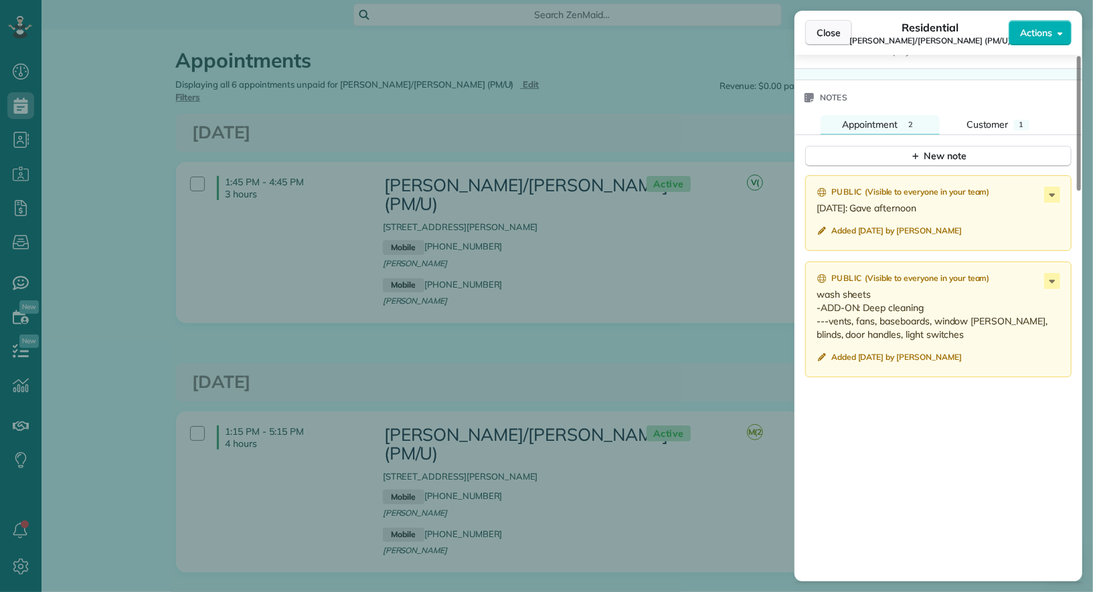
click at [832, 43] on button "Close" at bounding box center [828, 32] width 47 height 25
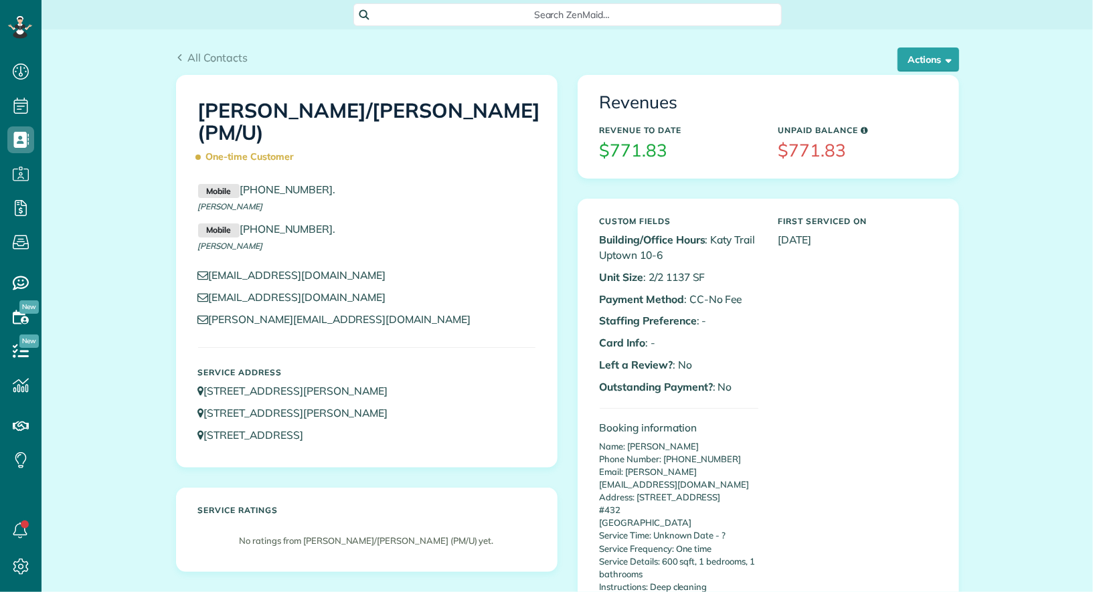
scroll to position [5, 5]
click at [947, 64] on span "button" at bounding box center [947, 59] width 10 height 10
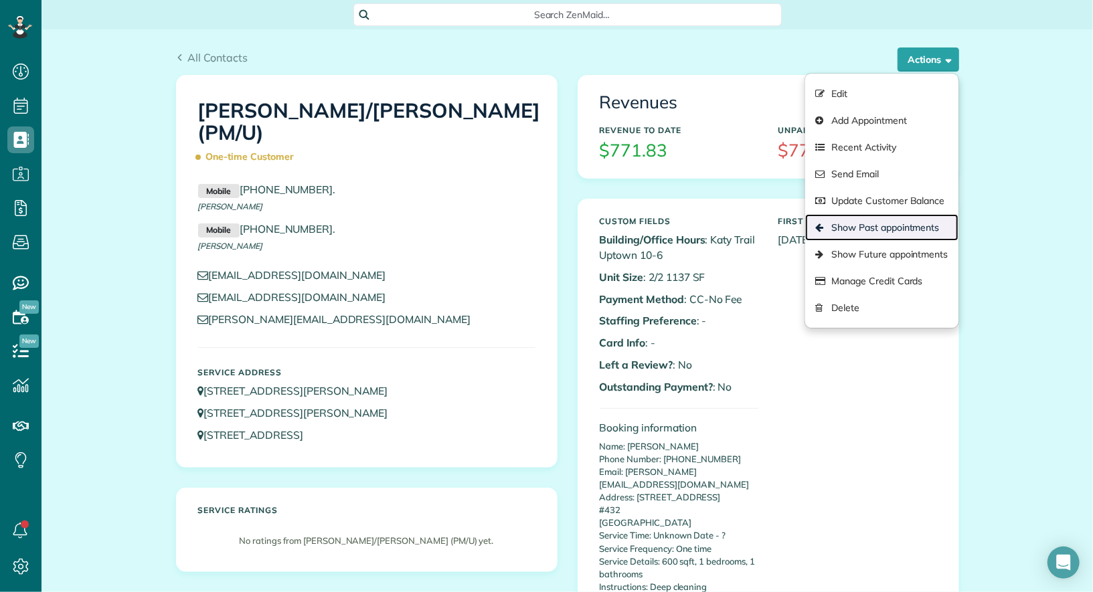
click at [892, 228] on link "Show Past appointments" at bounding box center [881, 227] width 153 height 27
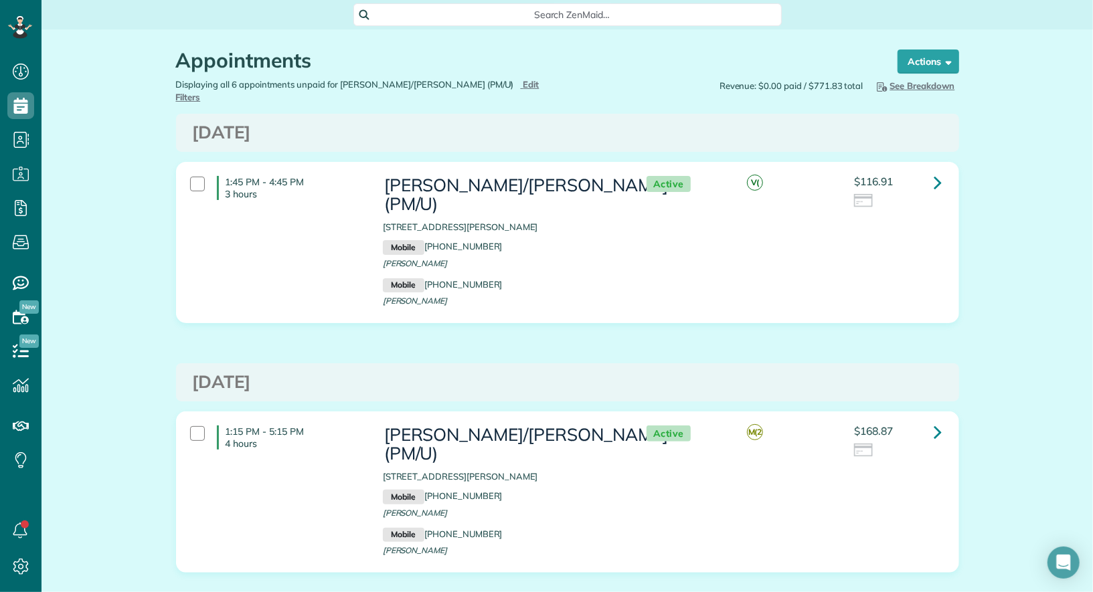
scroll to position [5, 5]
click at [938, 420] on icon at bounding box center [938, 431] width 8 height 23
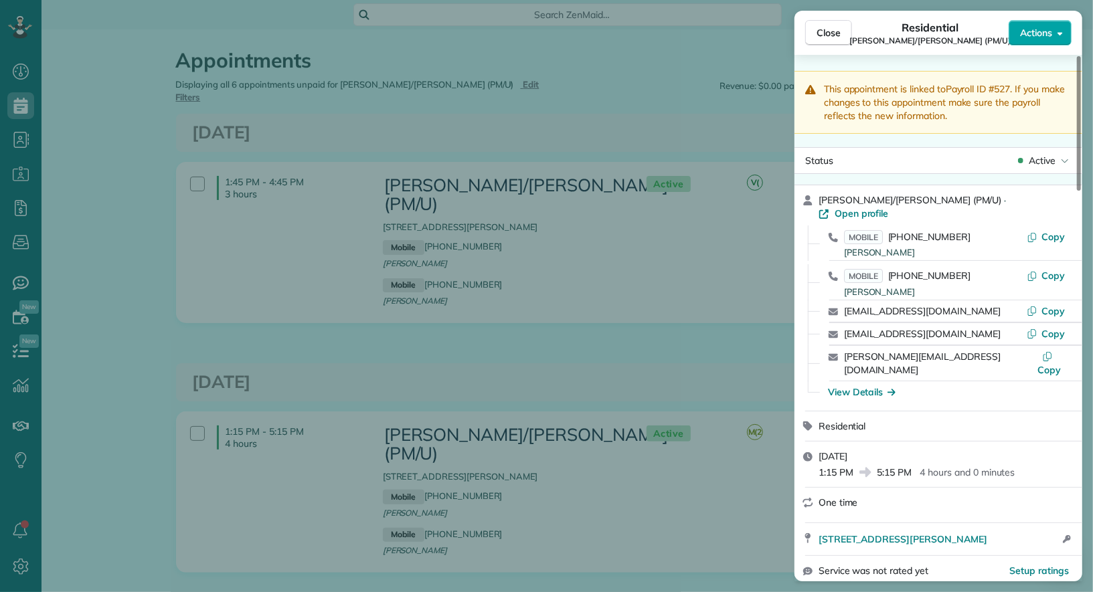
click at [1024, 37] on span "Actions" at bounding box center [1036, 32] width 32 height 13
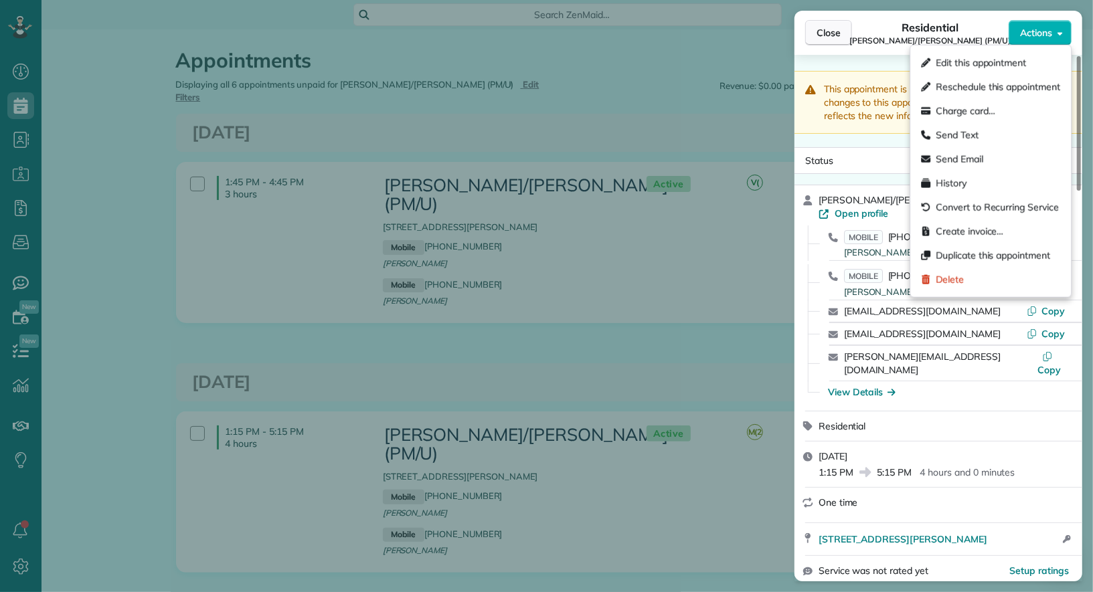
click at [823, 20] on button "Close" at bounding box center [828, 32] width 47 height 25
